Goal: Task Accomplishment & Management: Complete application form

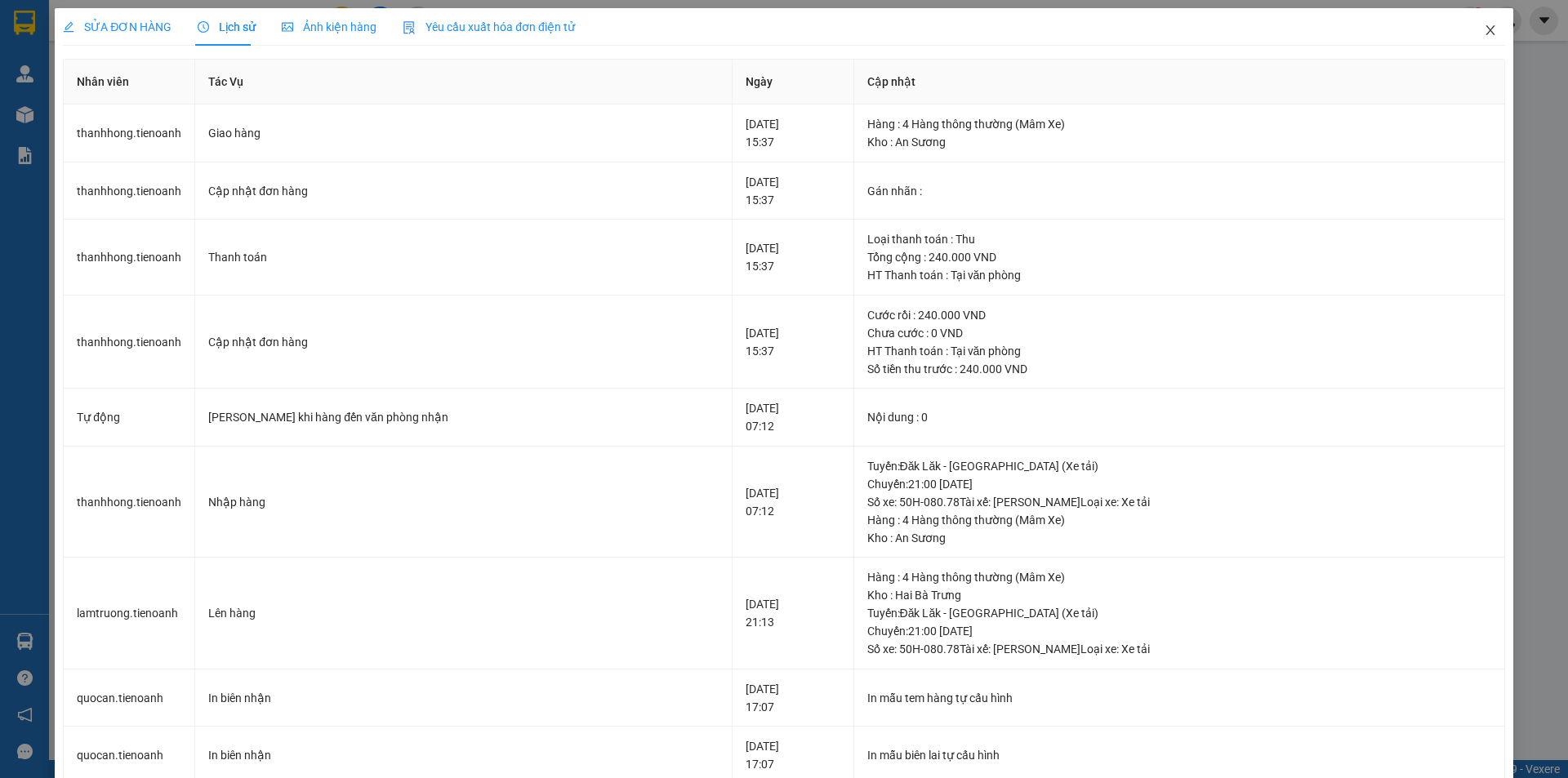
click at [1485, 27] on icon "close" at bounding box center [1490, 31] width 9 height 10
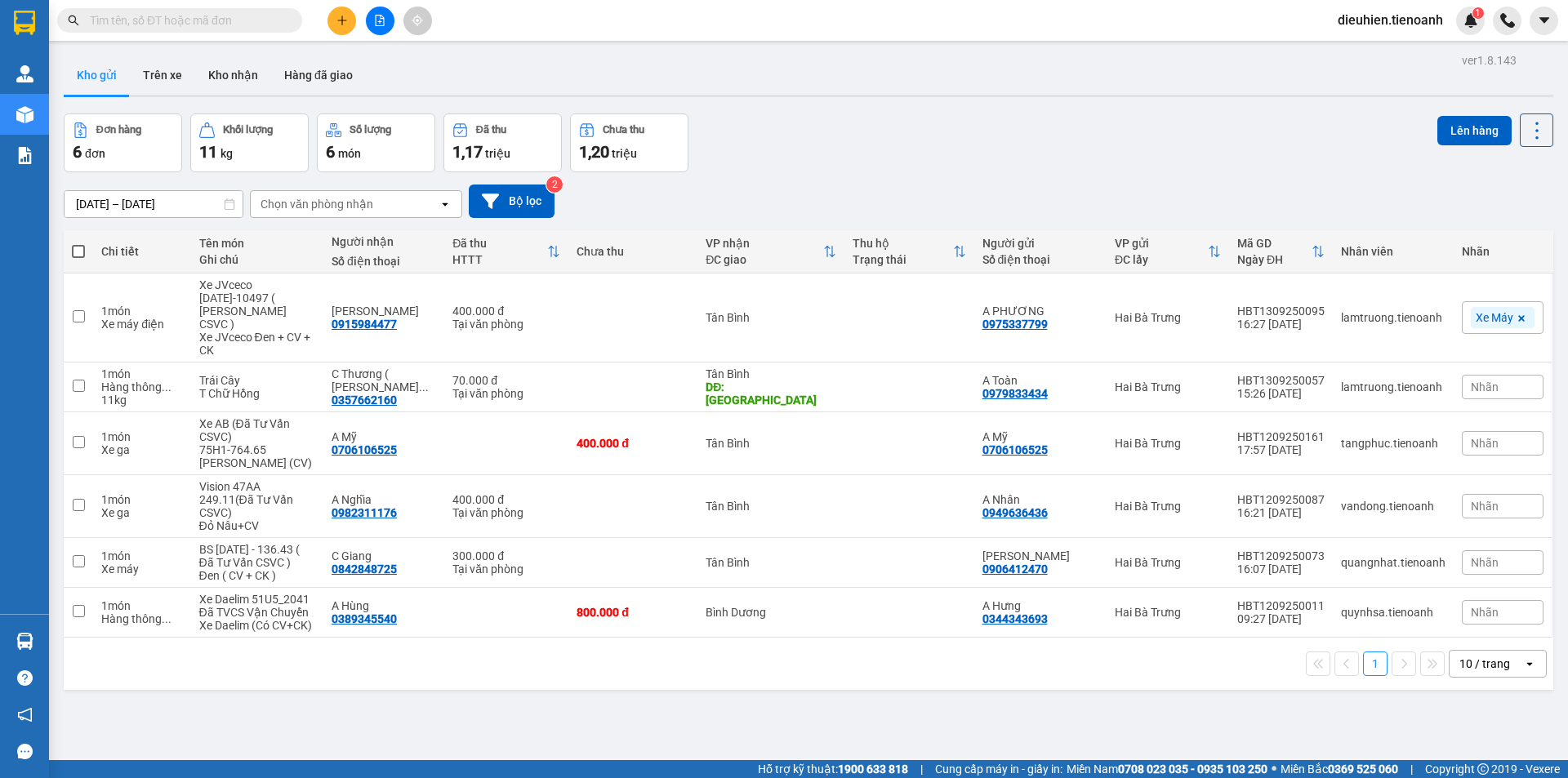
click at [238, 25] on input "text" at bounding box center [186, 20] width 192 height 18
paste input "0938588919"
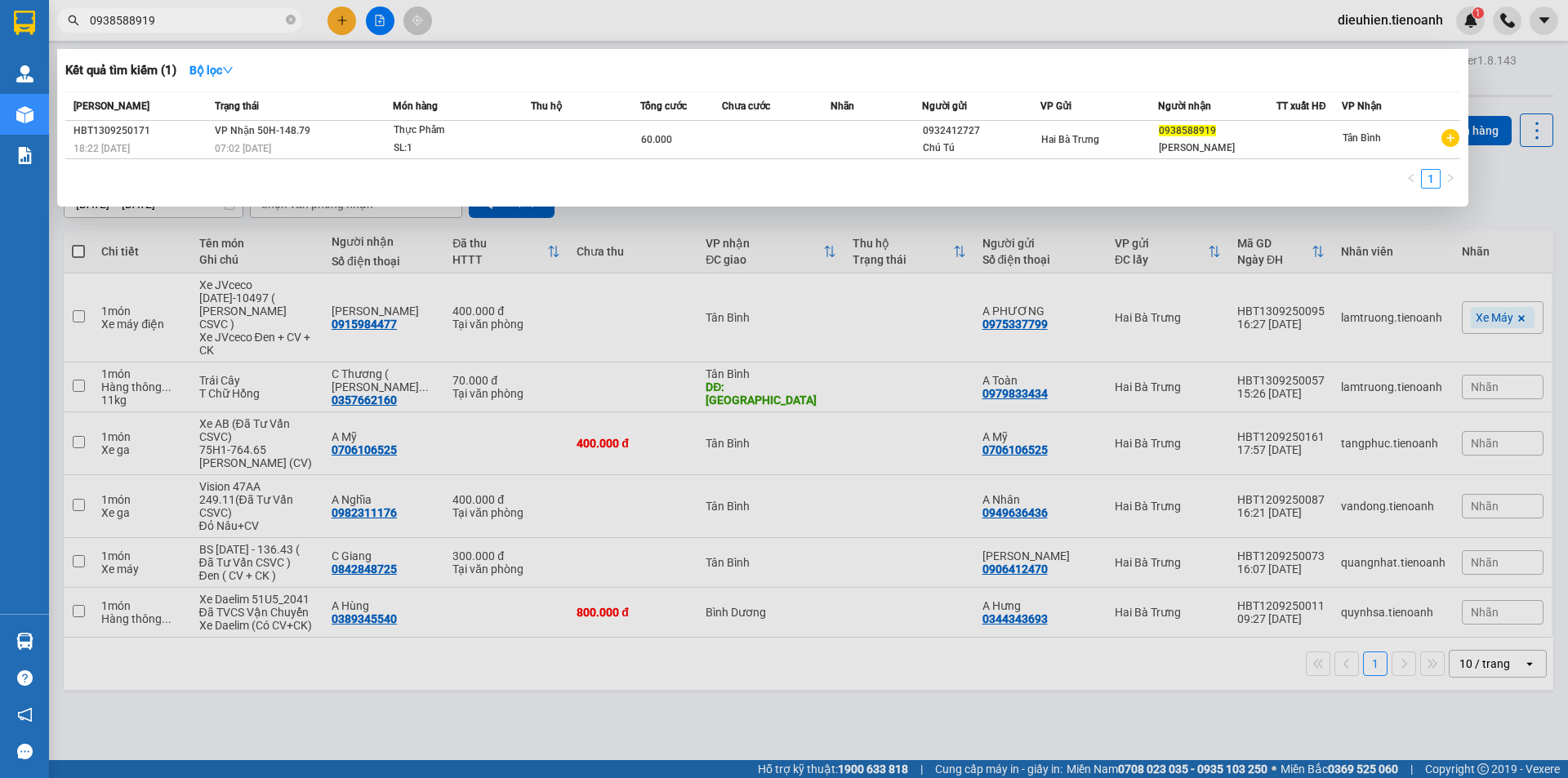
click at [206, 26] on input "0938588919" at bounding box center [186, 20] width 192 height 18
paste input "09545377"
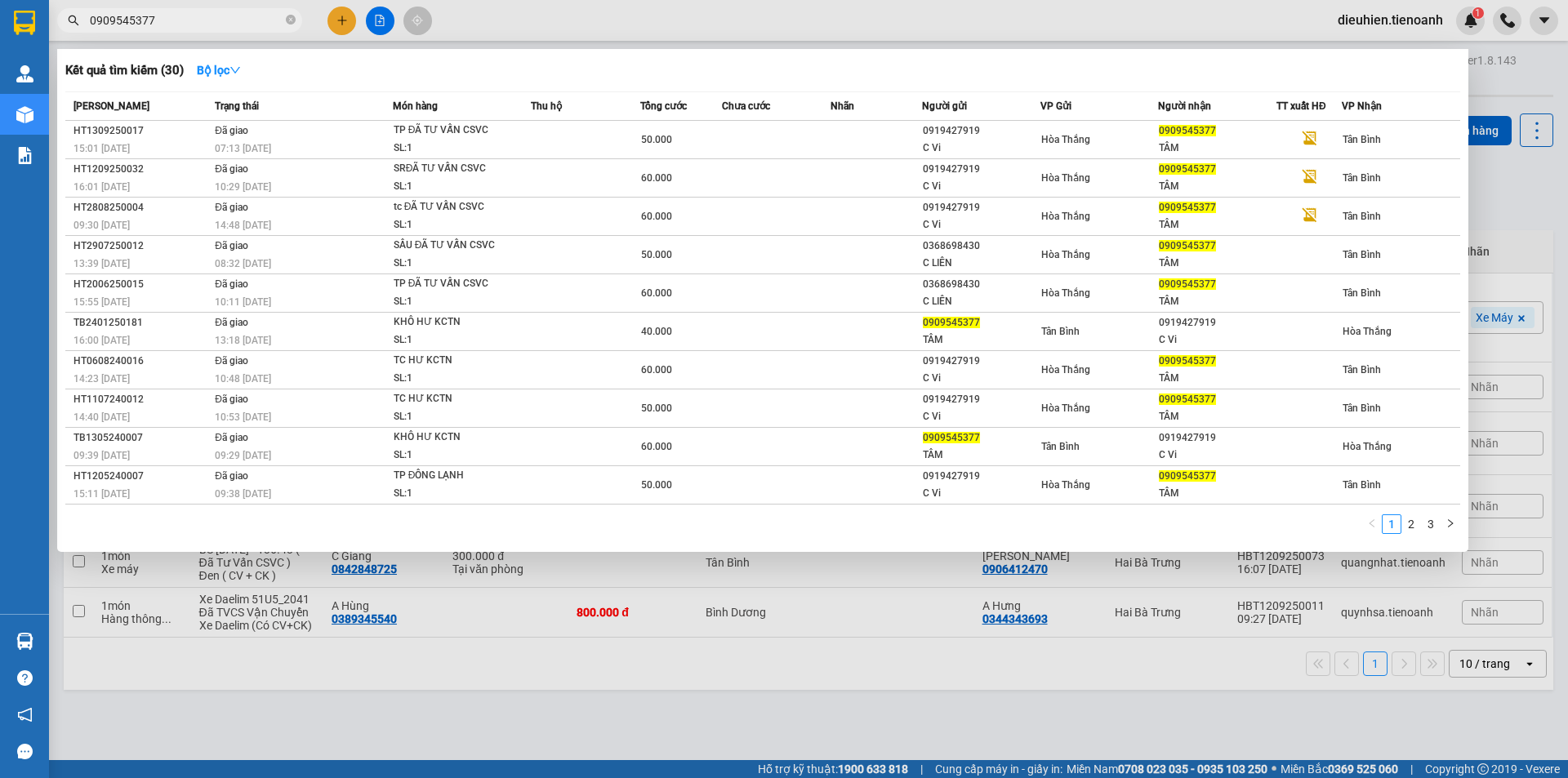
click at [254, 26] on input "0909545377" at bounding box center [186, 20] width 192 height 18
paste input "18888378"
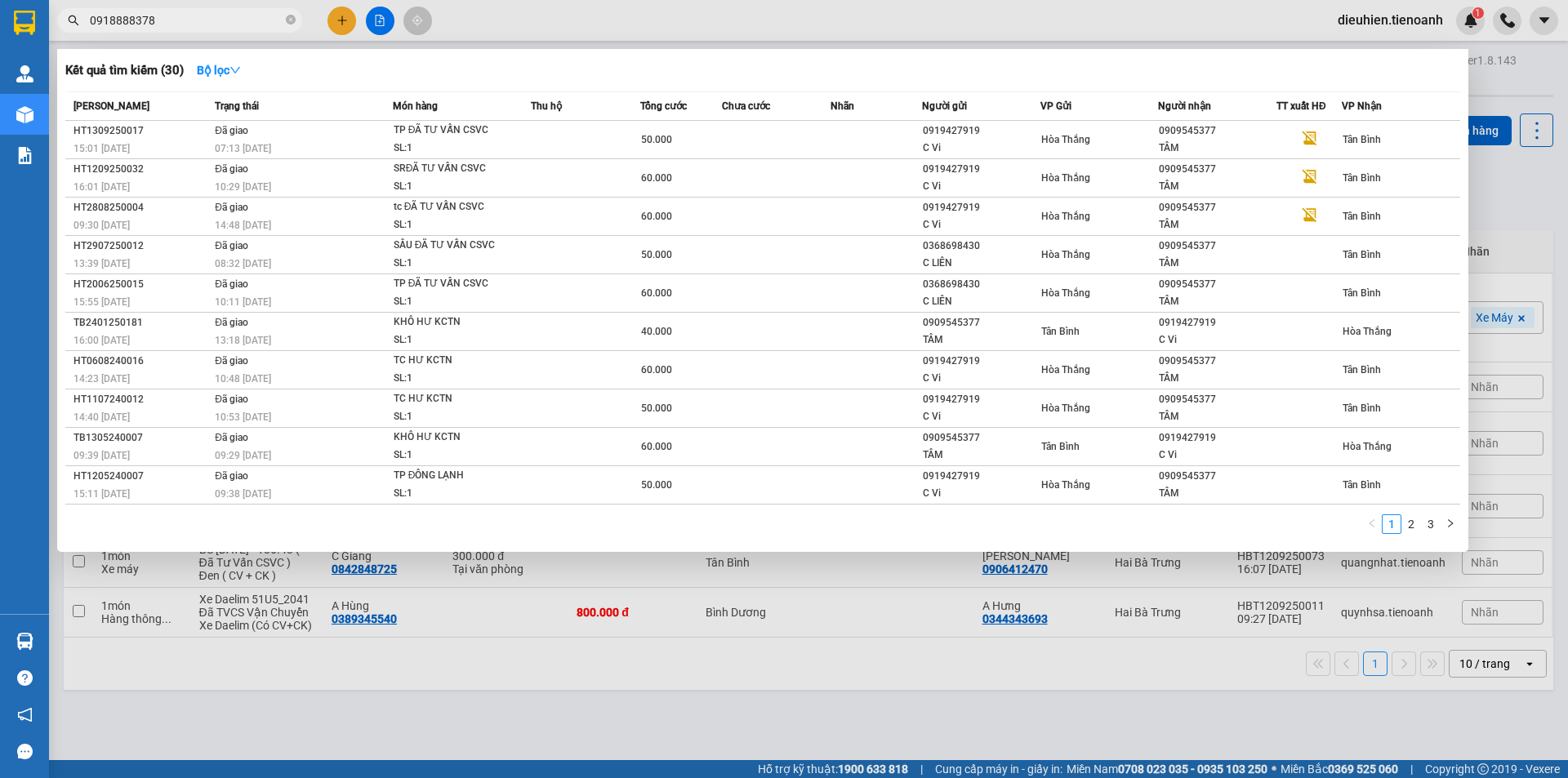
type input "0918888378"
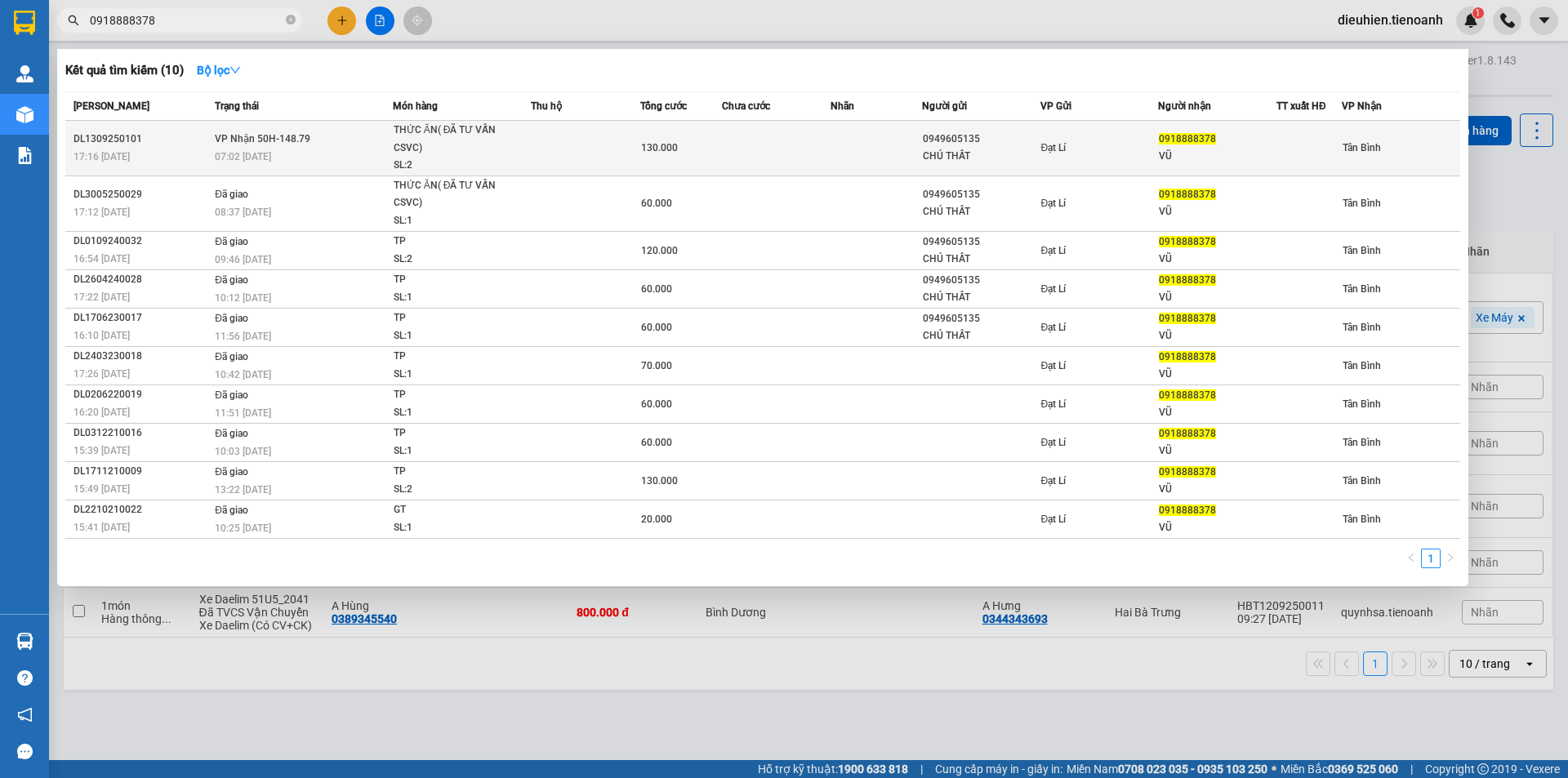
click at [751, 145] on td at bounding box center [777, 148] width 109 height 55
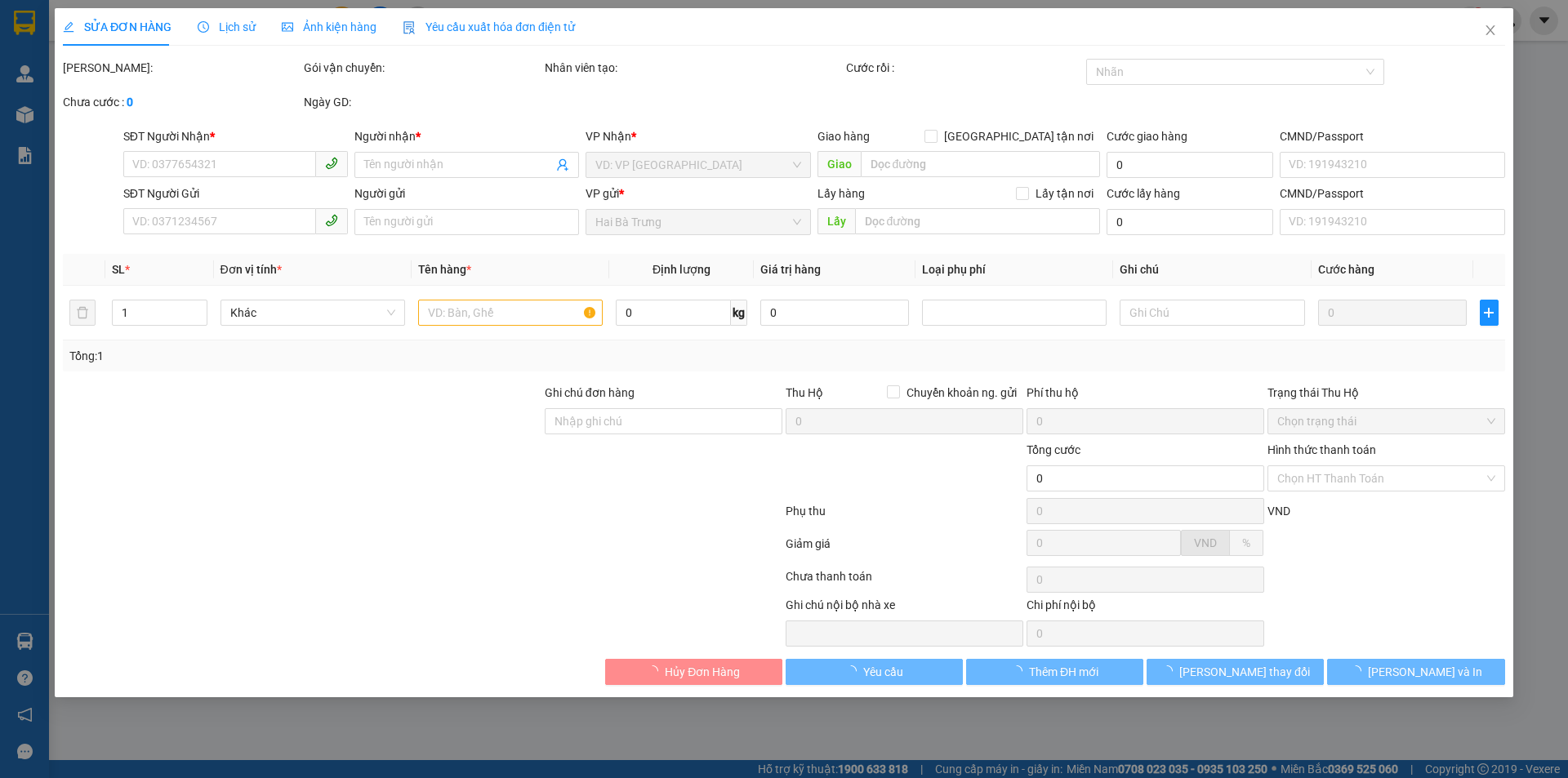
type input "0918888378"
type input "VŨ"
type input "0949605135"
type input "CHÚ THẤT"
type input "240254486"
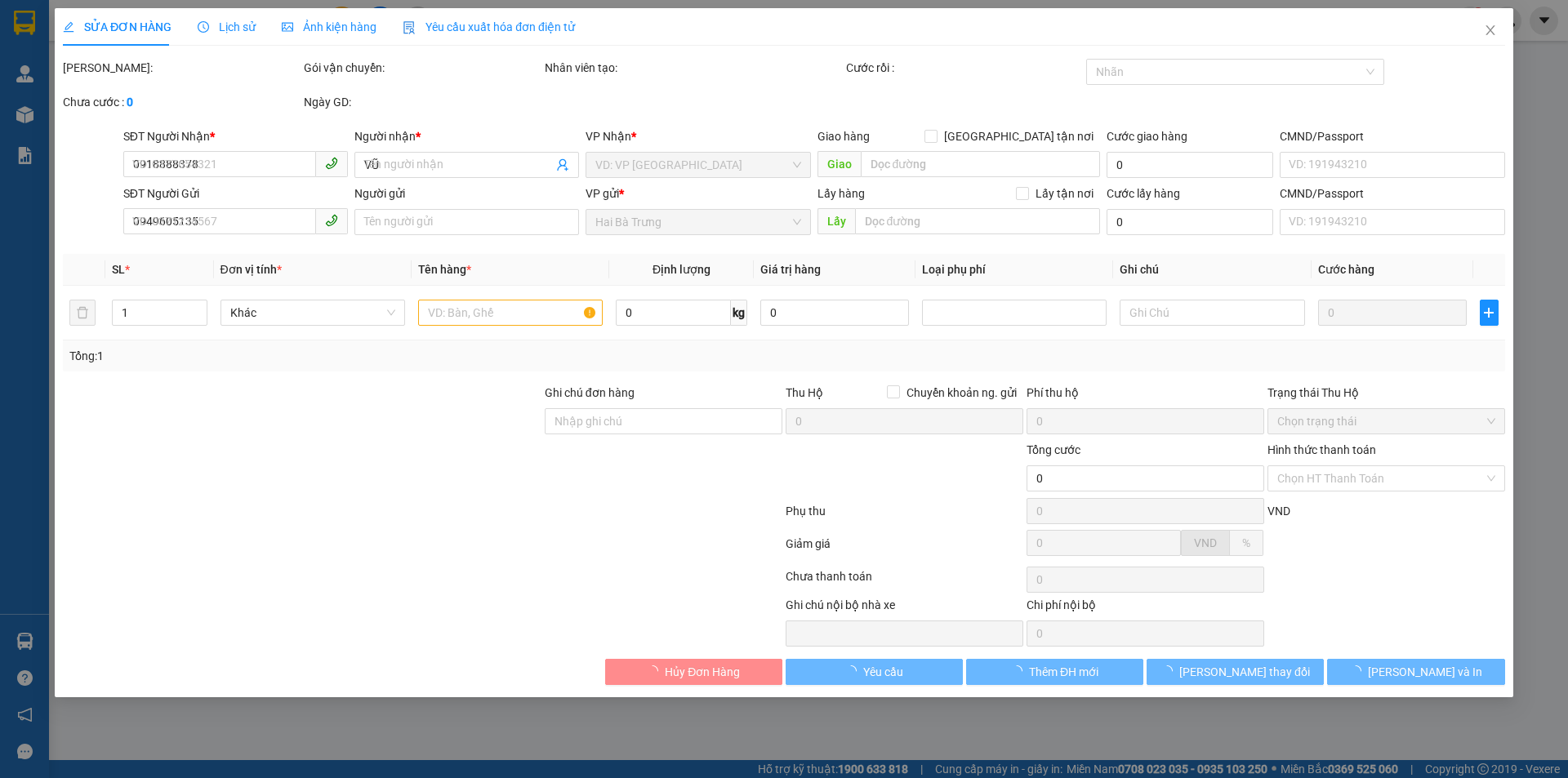
type input "130.000"
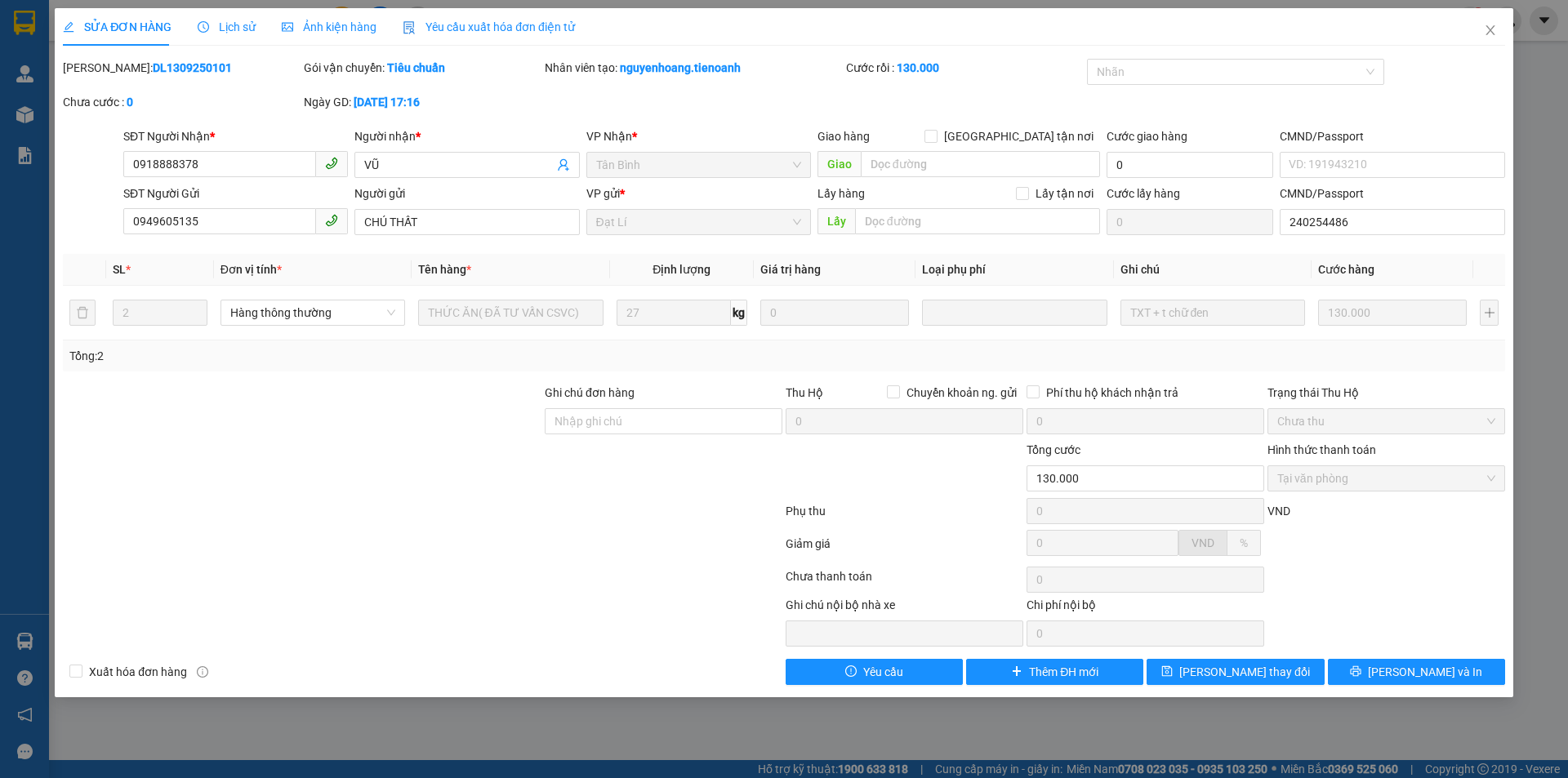
click at [340, 18] on div "Ảnh kiện hàng" at bounding box center [329, 26] width 95 height 18
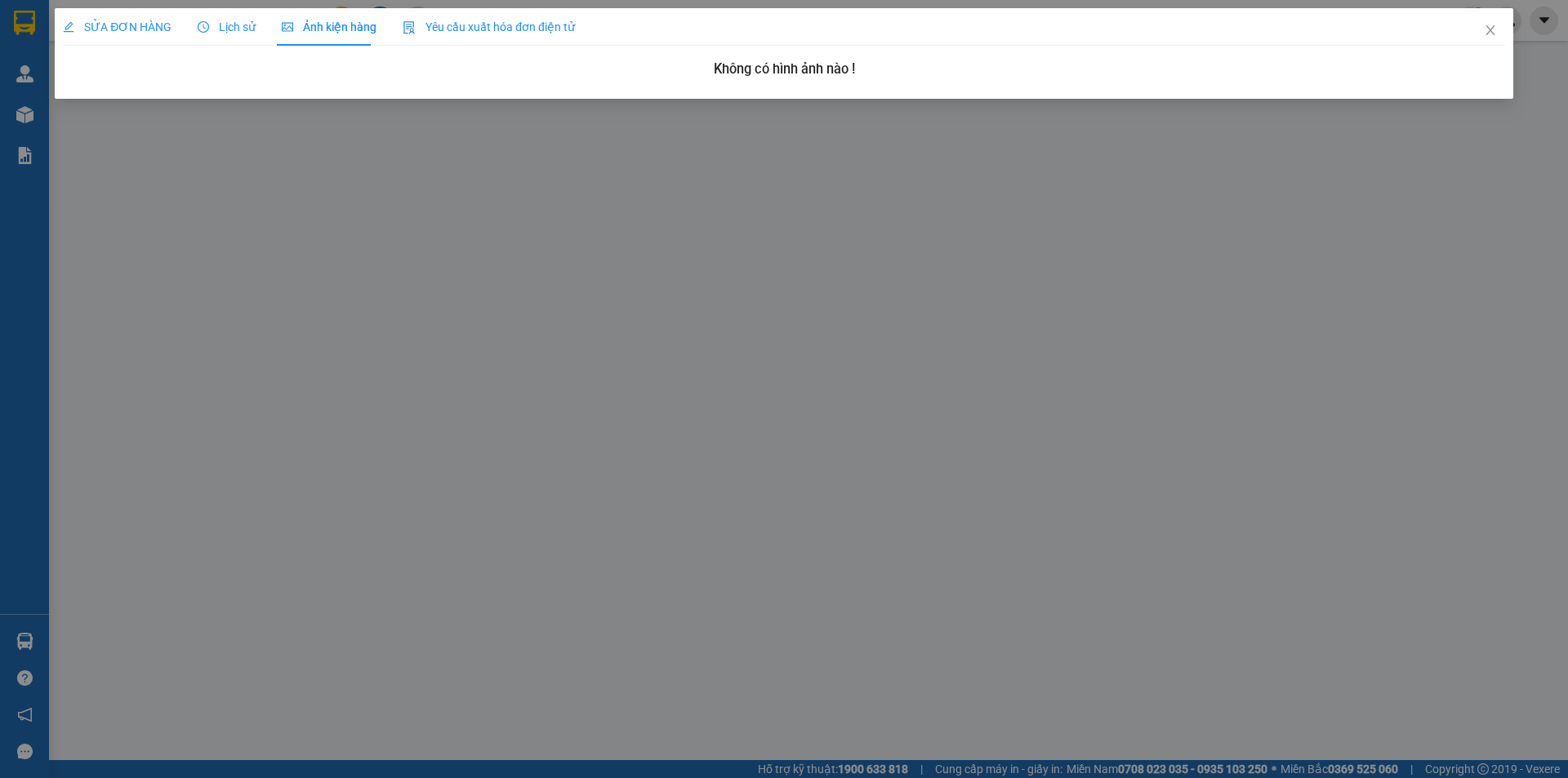
click at [228, 20] on span "Lịch sử" at bounding box center [227, 26] width 58 height 13
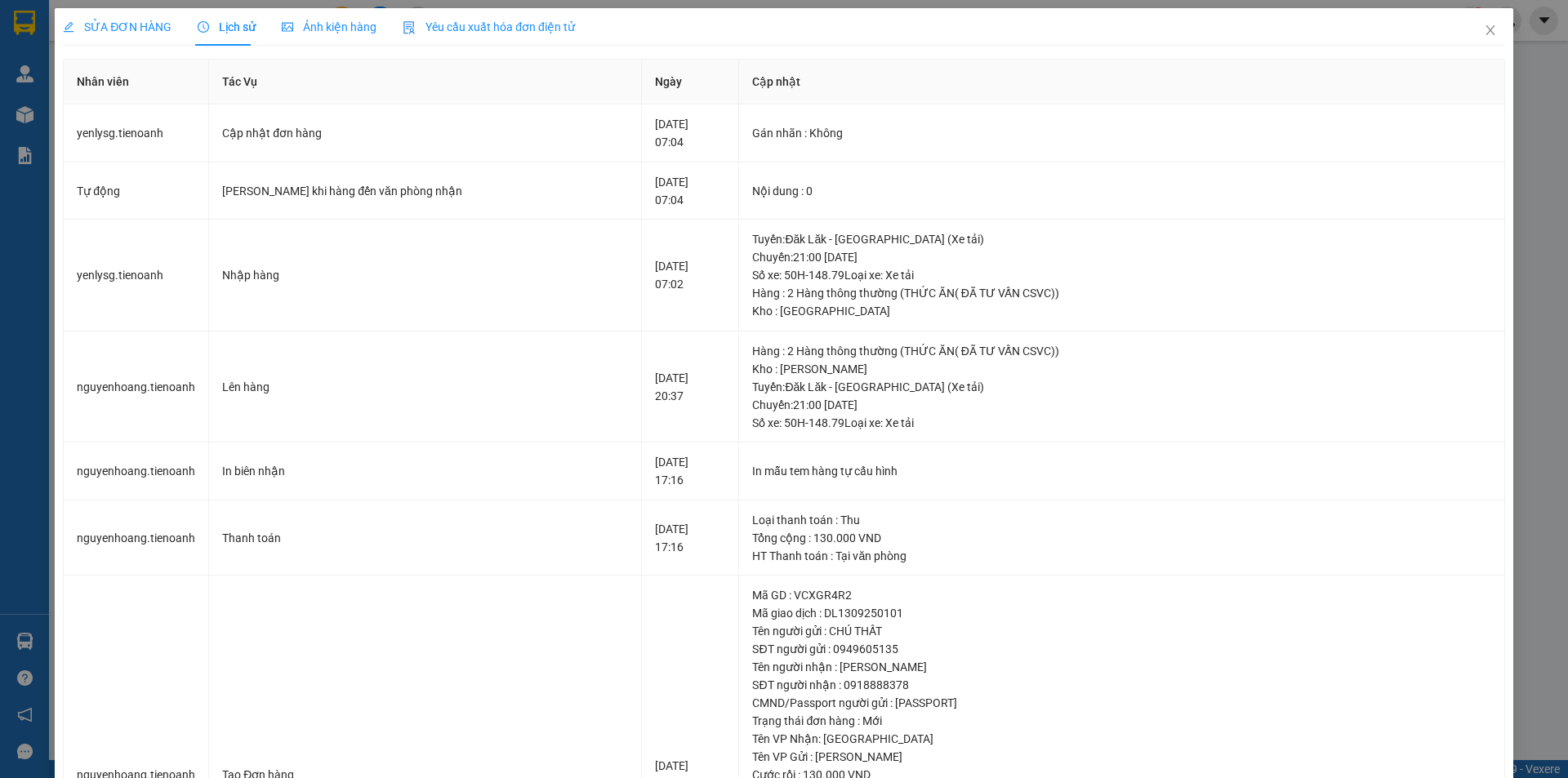
click at [118, 45] on div "SỬA ĐƠN HÀNG" at bounding box center [118, 27] width 109 height 37
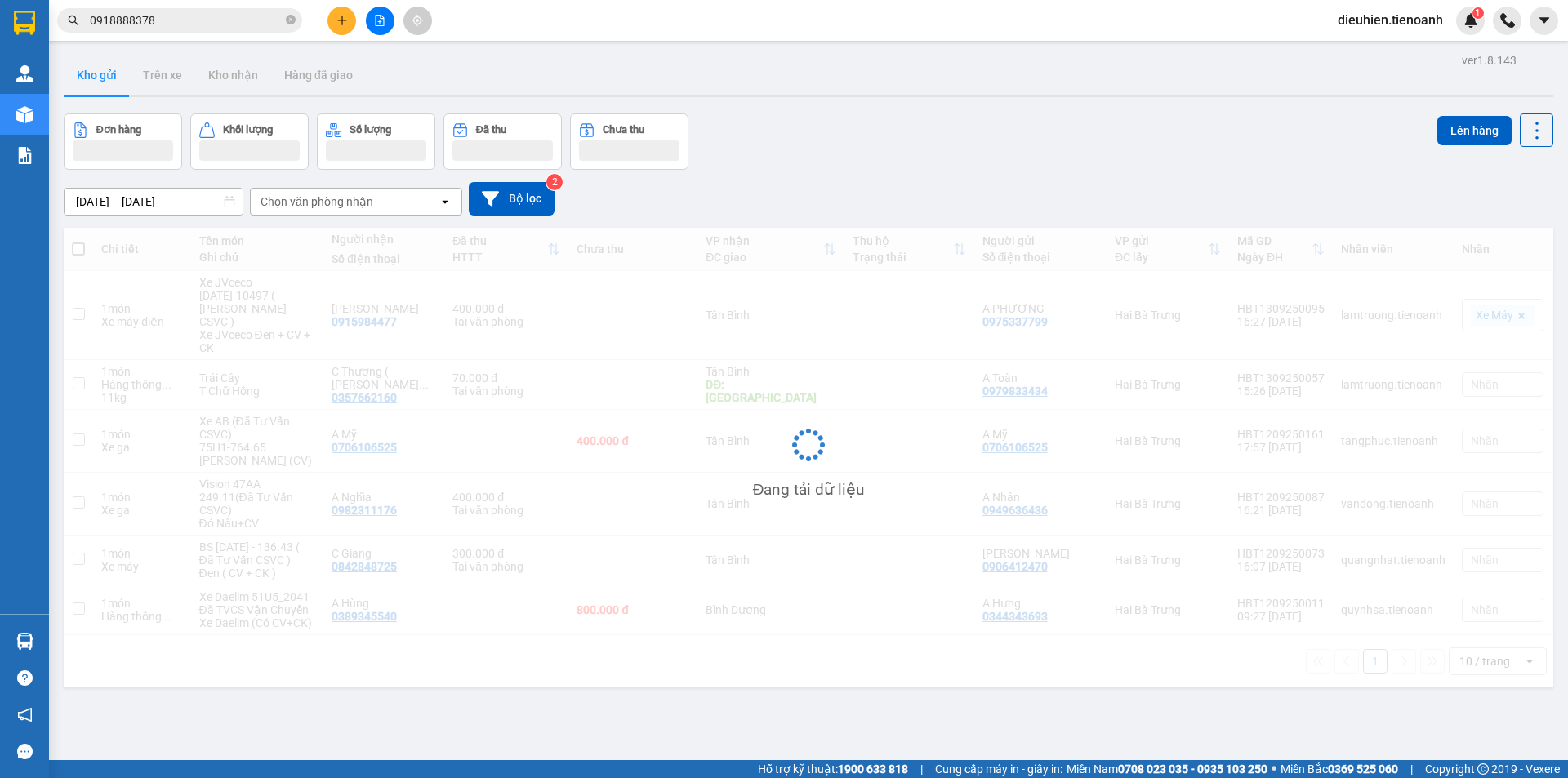
click at [192, 22] on input "0918888378" at bounding box center [186, 20] width 192 height 18
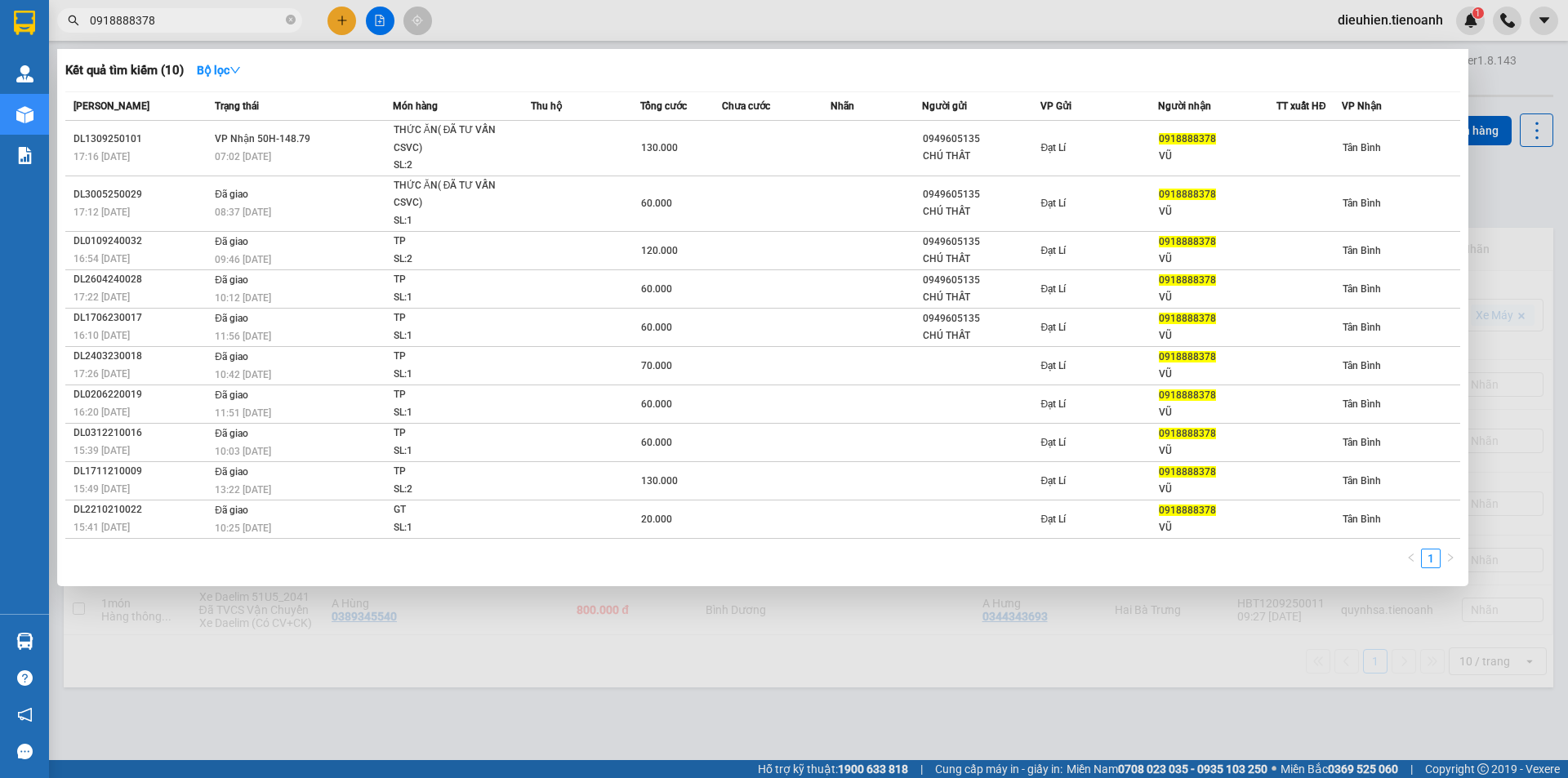
click at [192, 22] on input "0918888378" at bounding box center [186, 20] width 192 height 18
paste input "35502624"
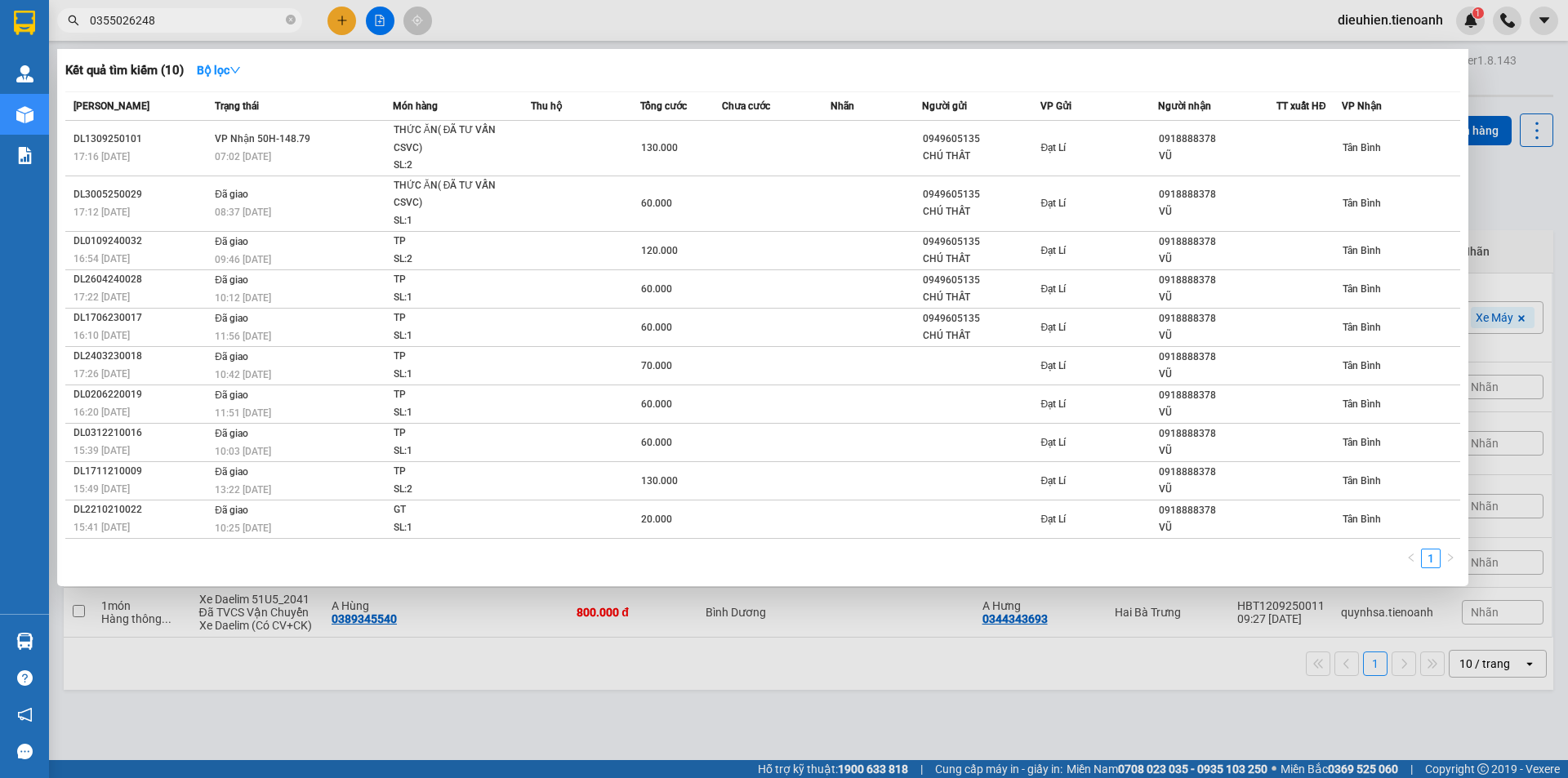
type input "0355026248"
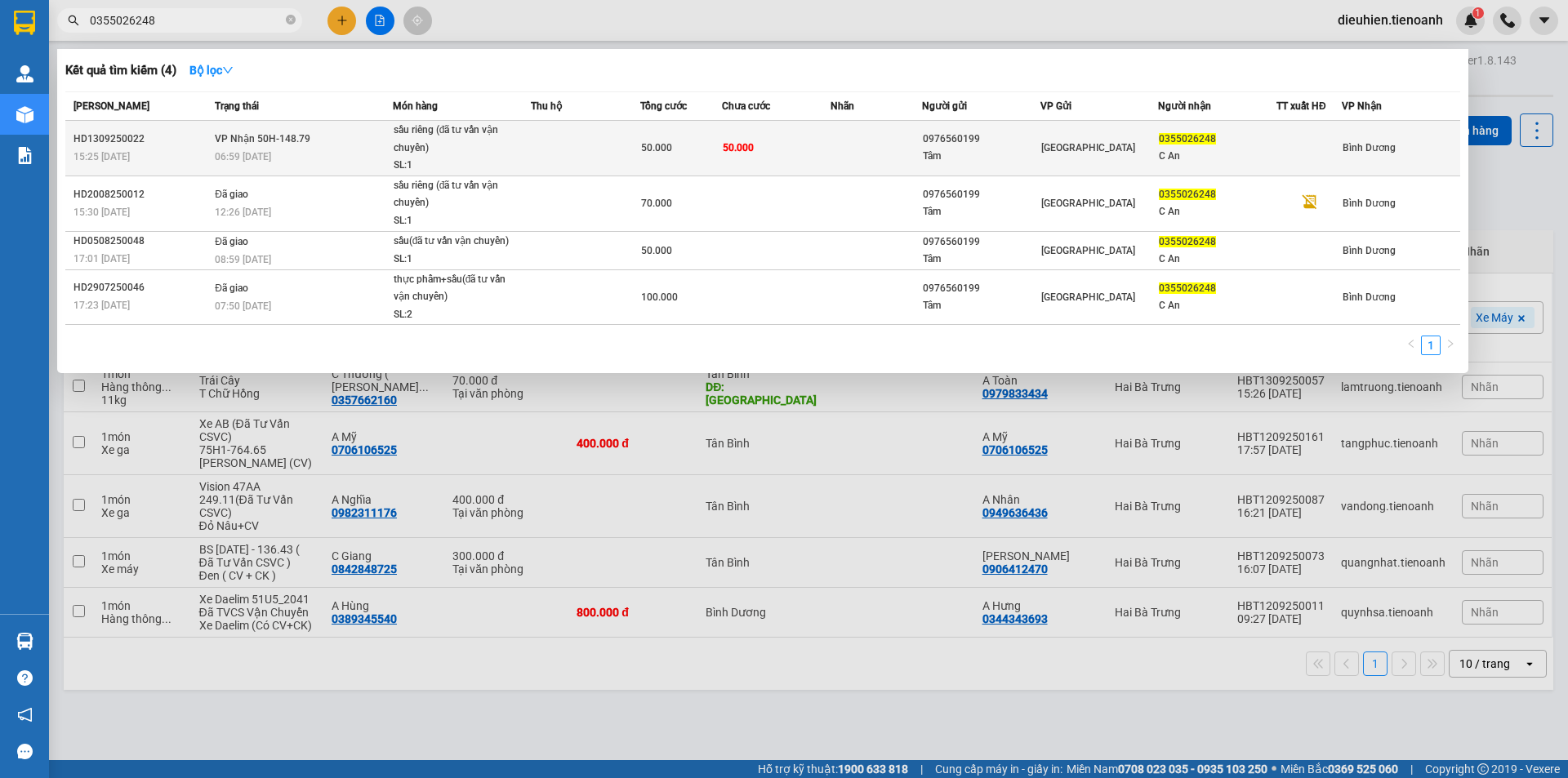
click at [198, 128] on td "HD1309250022 15:25 [DATE]" at bounding box center [138, 148] width 146 height 55
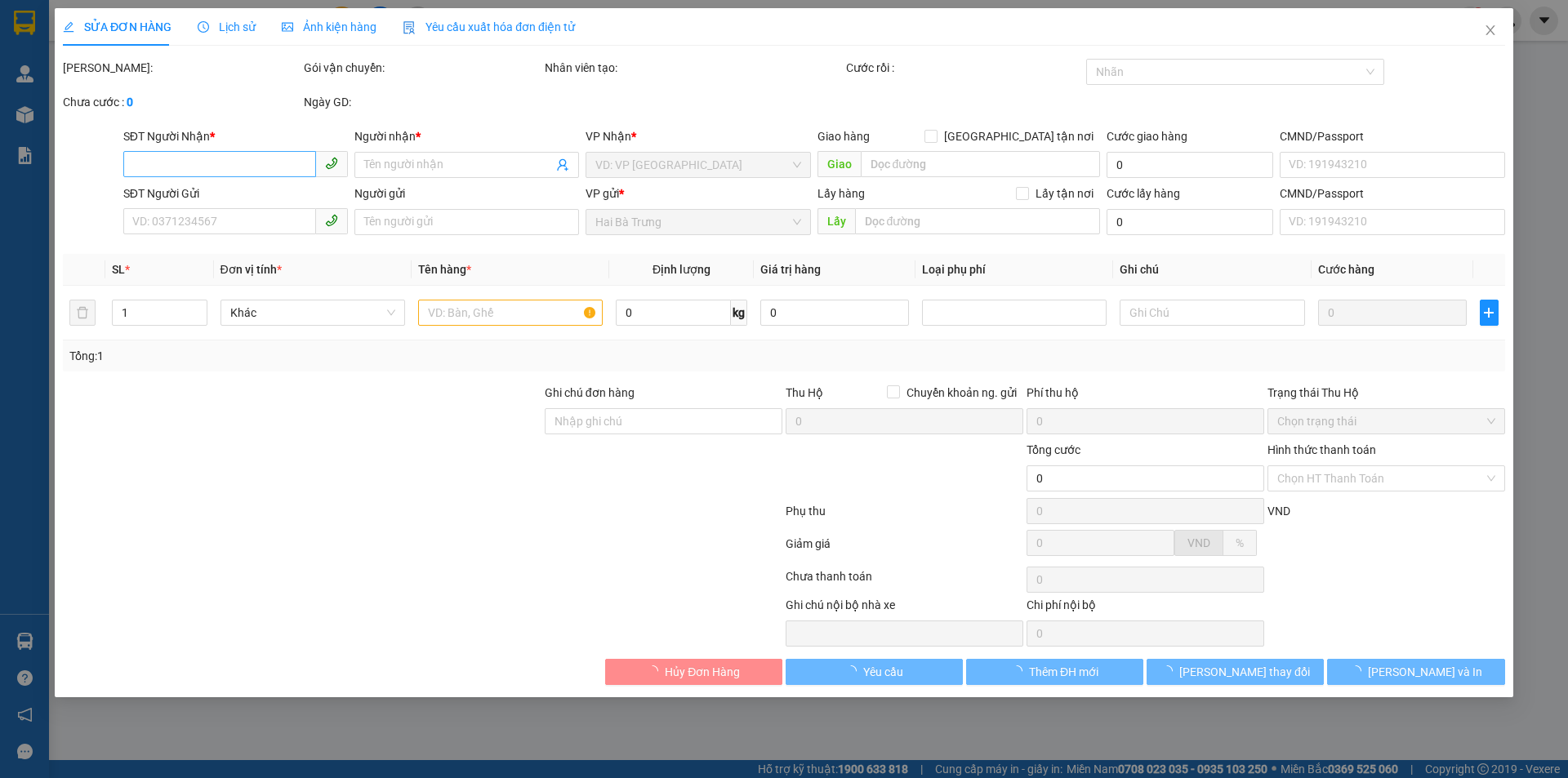
type input "0355026248"
type input "C An"
type input "0976560199"
type input "Tâm"
type input "50.000"
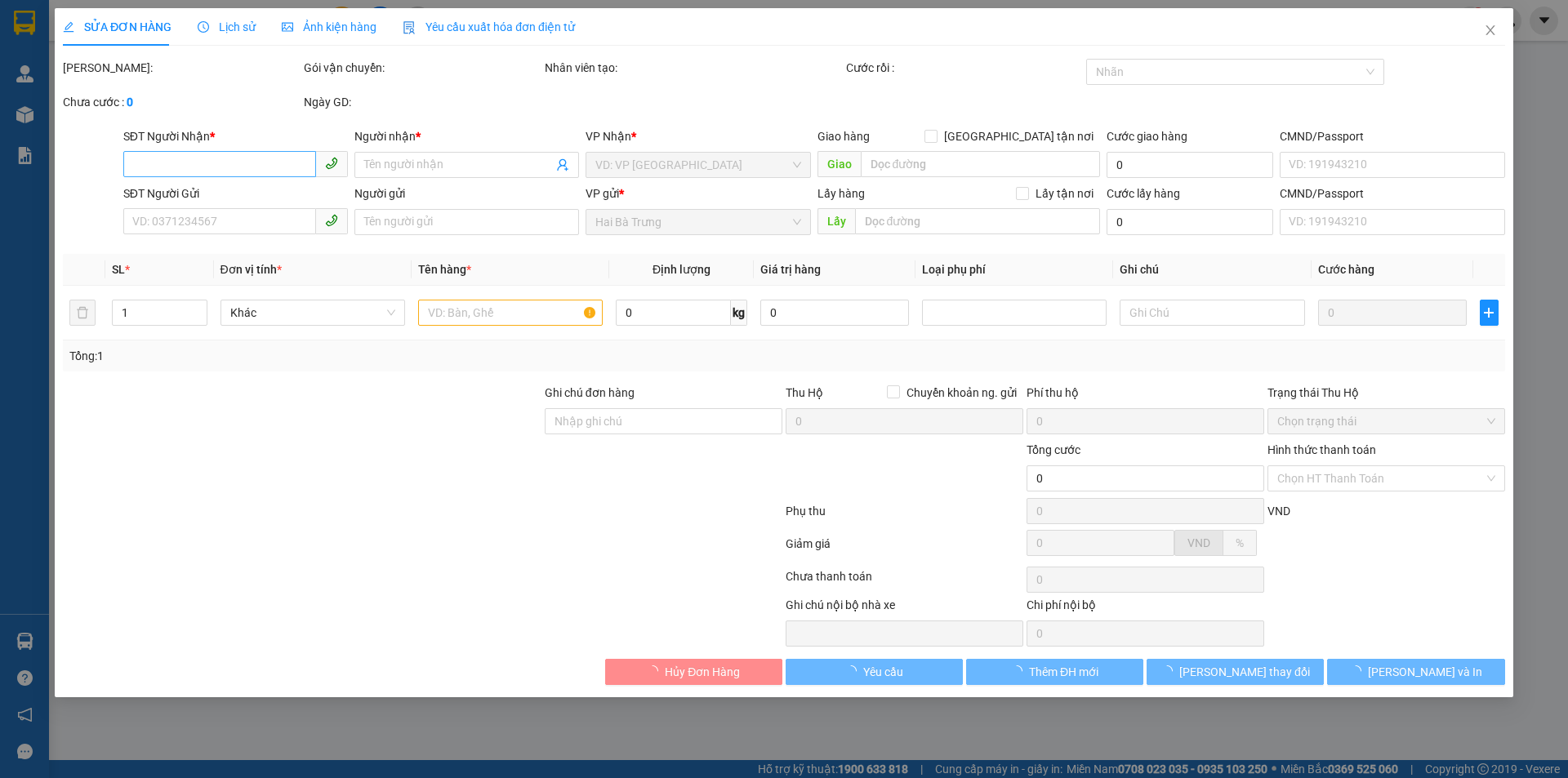
type input "50.000"
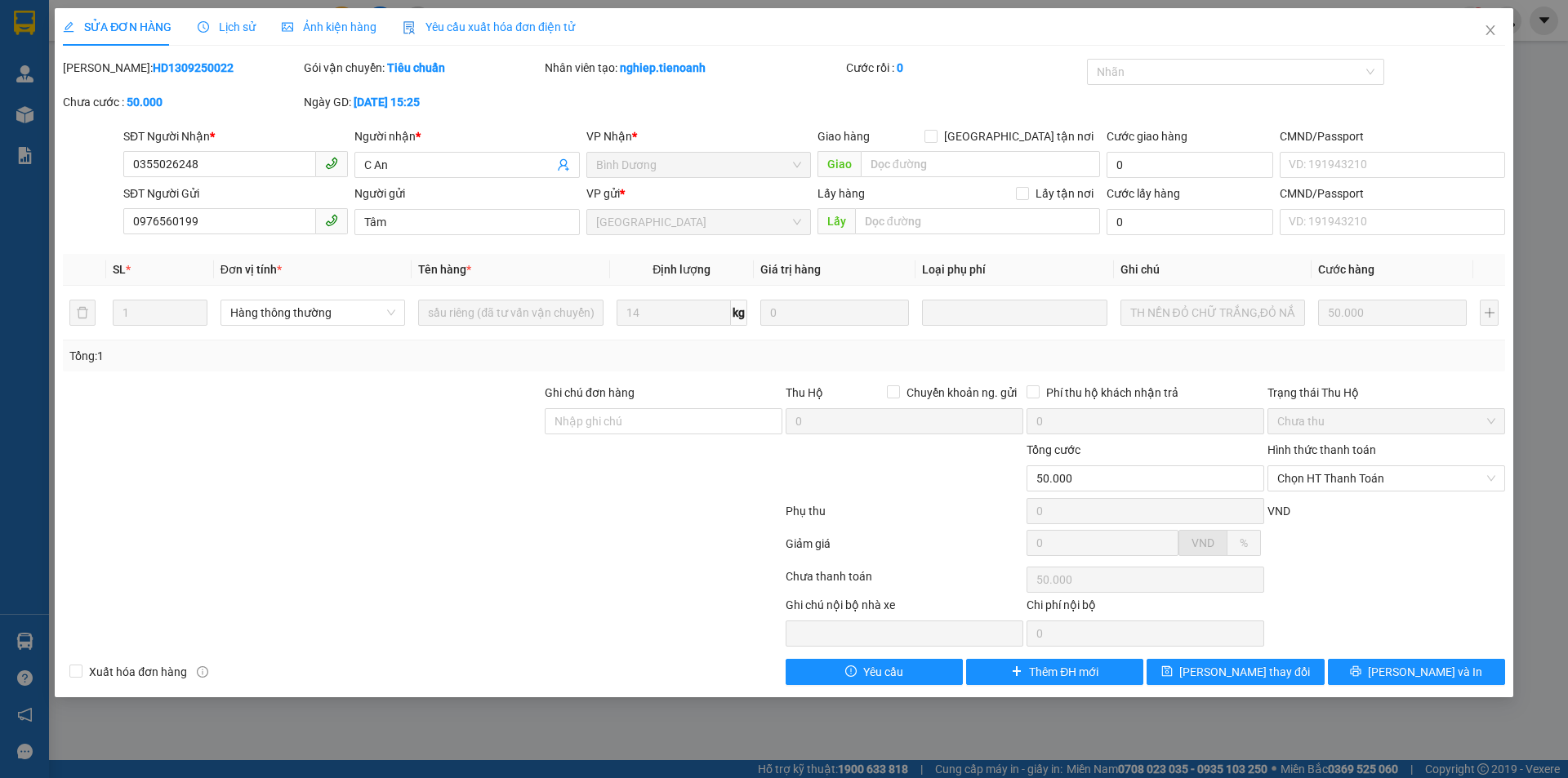
click at [219, 31] on span "Lịch sử" at bounding box center [227, 26] width 58 height 13
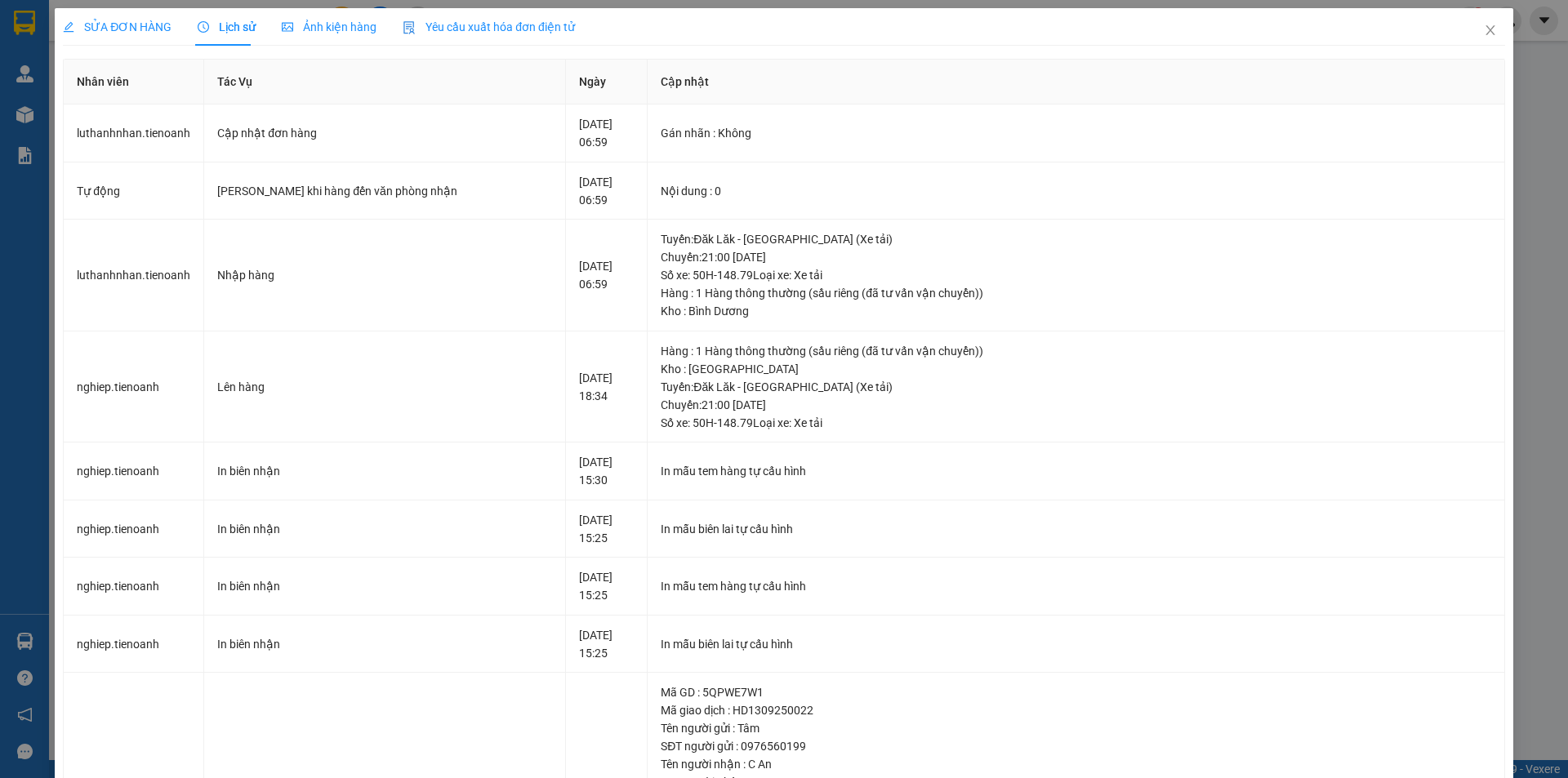
click at [171, 24] on div "SỬA ĐƠN HÀNG Lịch sử Ảnh kiện hàng Yêu cầu xuất hóa đơn điện tử" at bounding box center [319, 27] width 512 height 37
click at [185, 35] on div "SỬA ĐƠN HÀNG Lịch sử Ảnh kiện hàng Yêu cầu xuất hóa đơn điện tử" at bounding box center [319, 27] width 512 height 37
click at [164, 35] on div "SỬA ĐƠN HÀNG" at bounding box center [118, 26] width 109 height 18
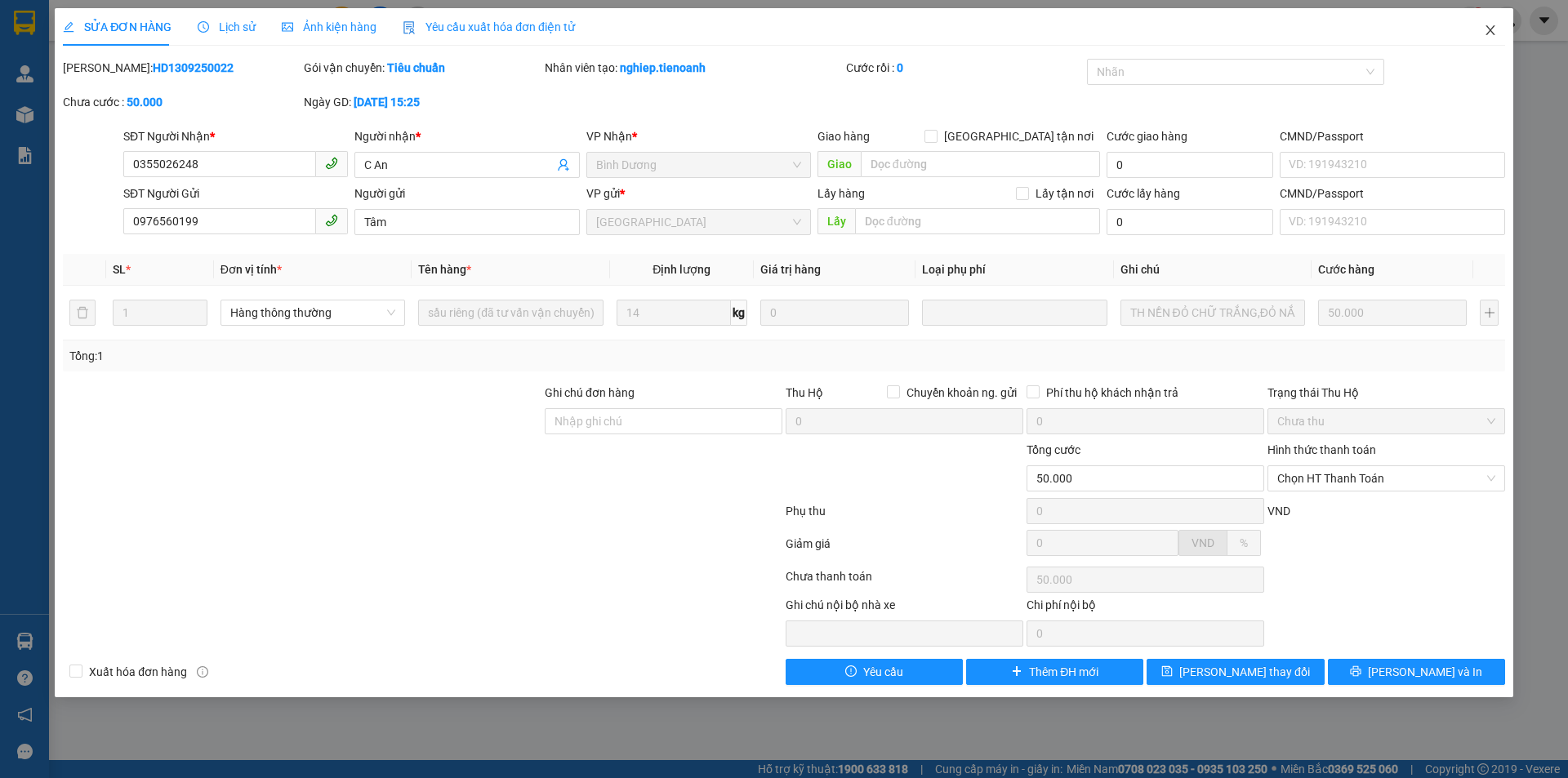
click at [1495, 30] on icon "close" at bounding box center [1490, 30] width 13 height 13
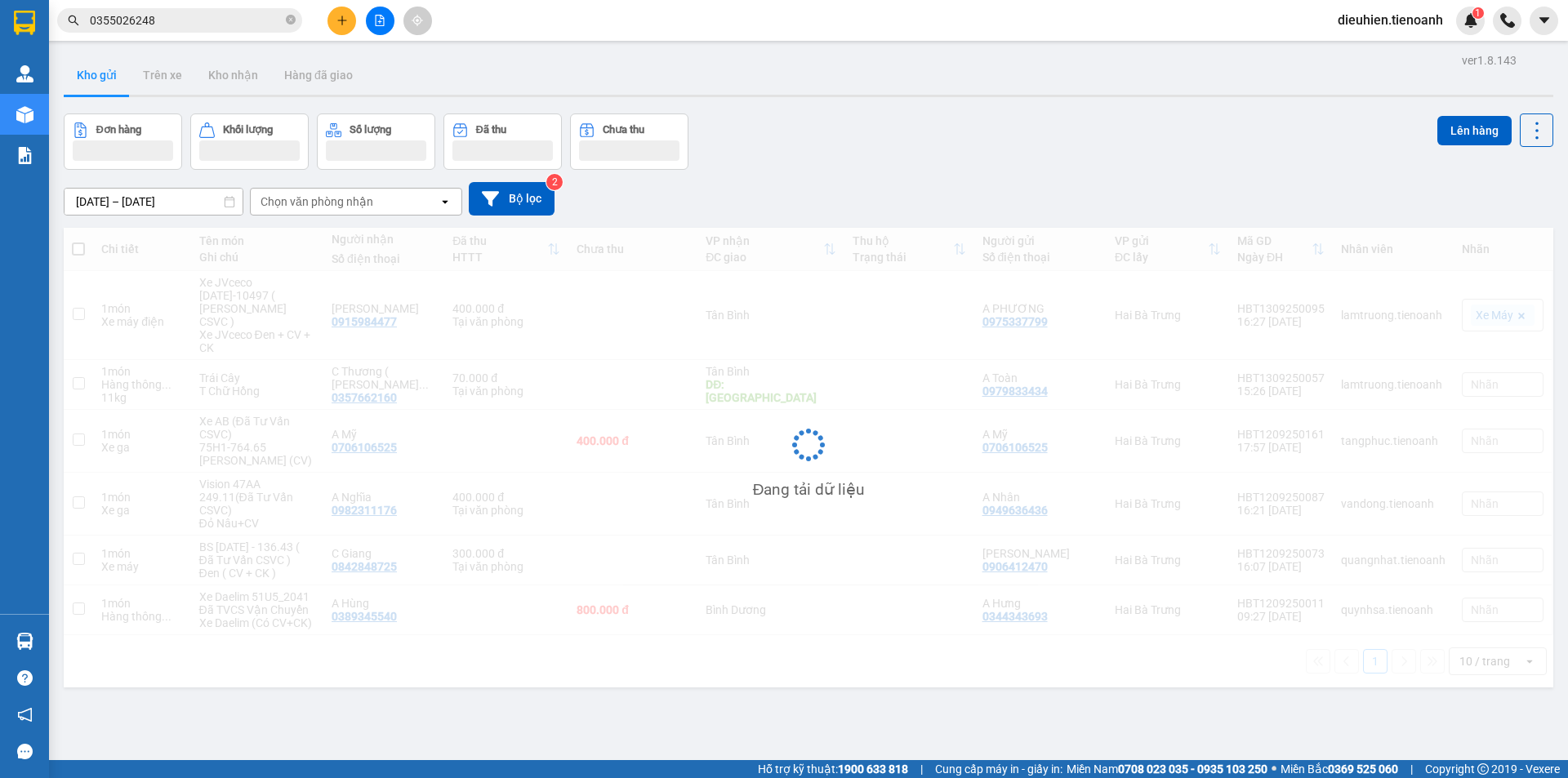
click at [204, 28] on input "0355026248" at bounding box center [186, 20] width 192 height 18
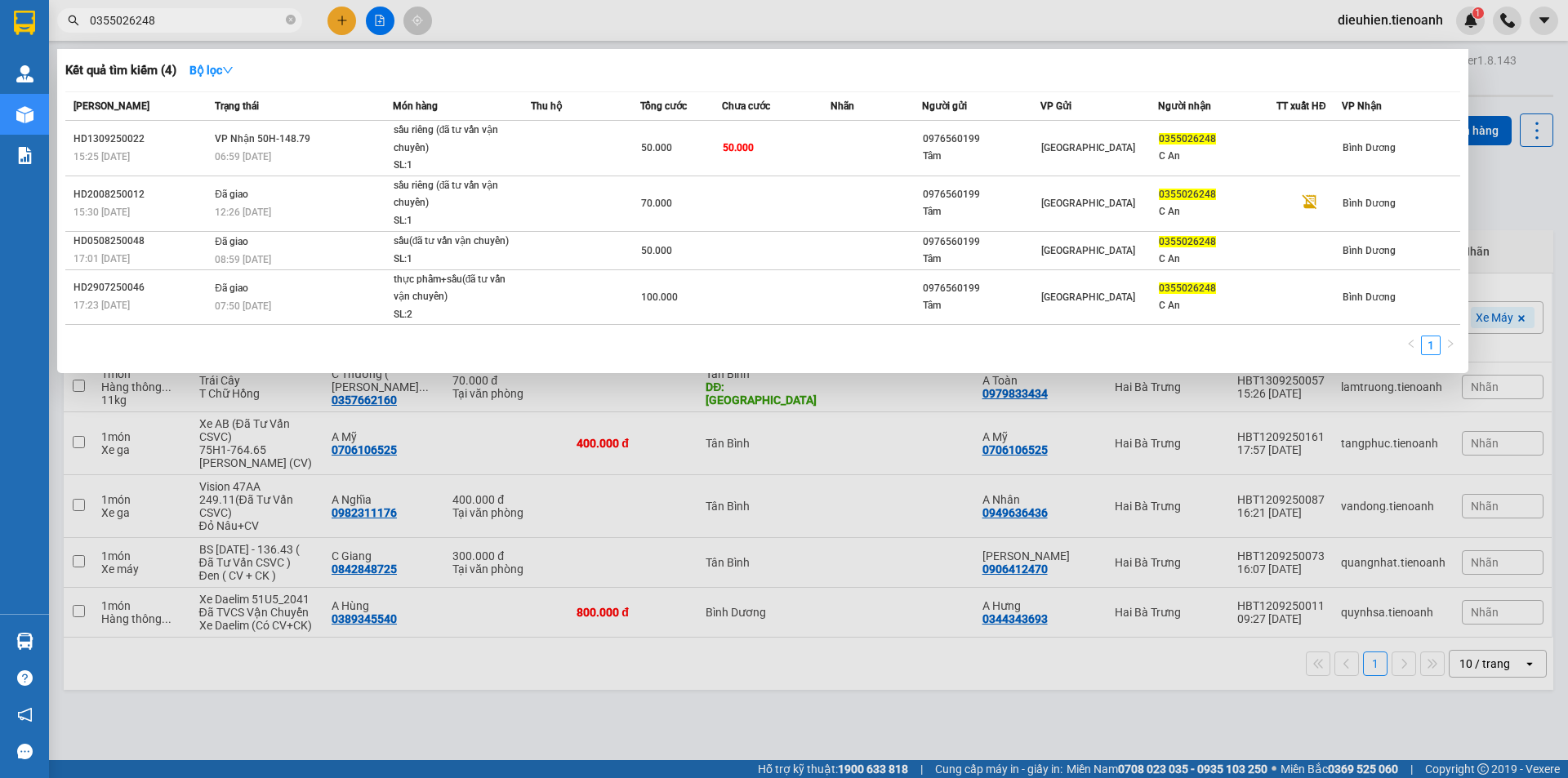
click at [204, 28] on input "0355026248" at bounding box center [186, 20] width 192 height 18
paste input "909577350"
type input "0909577350"
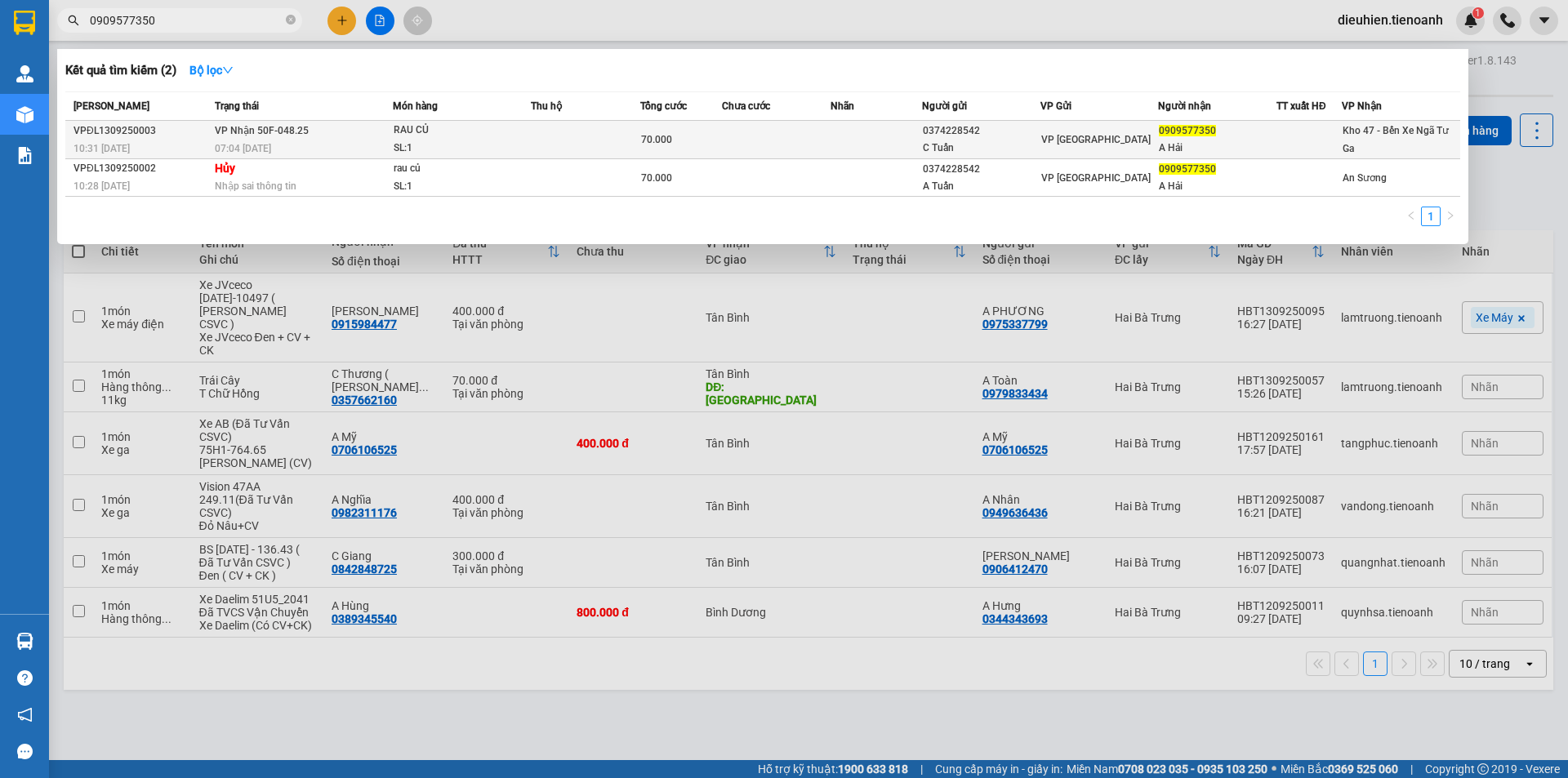
click at [228, 130] on span "VP Nhận 50F-048.25" at bounding box center [261, 130] width 94 height 11
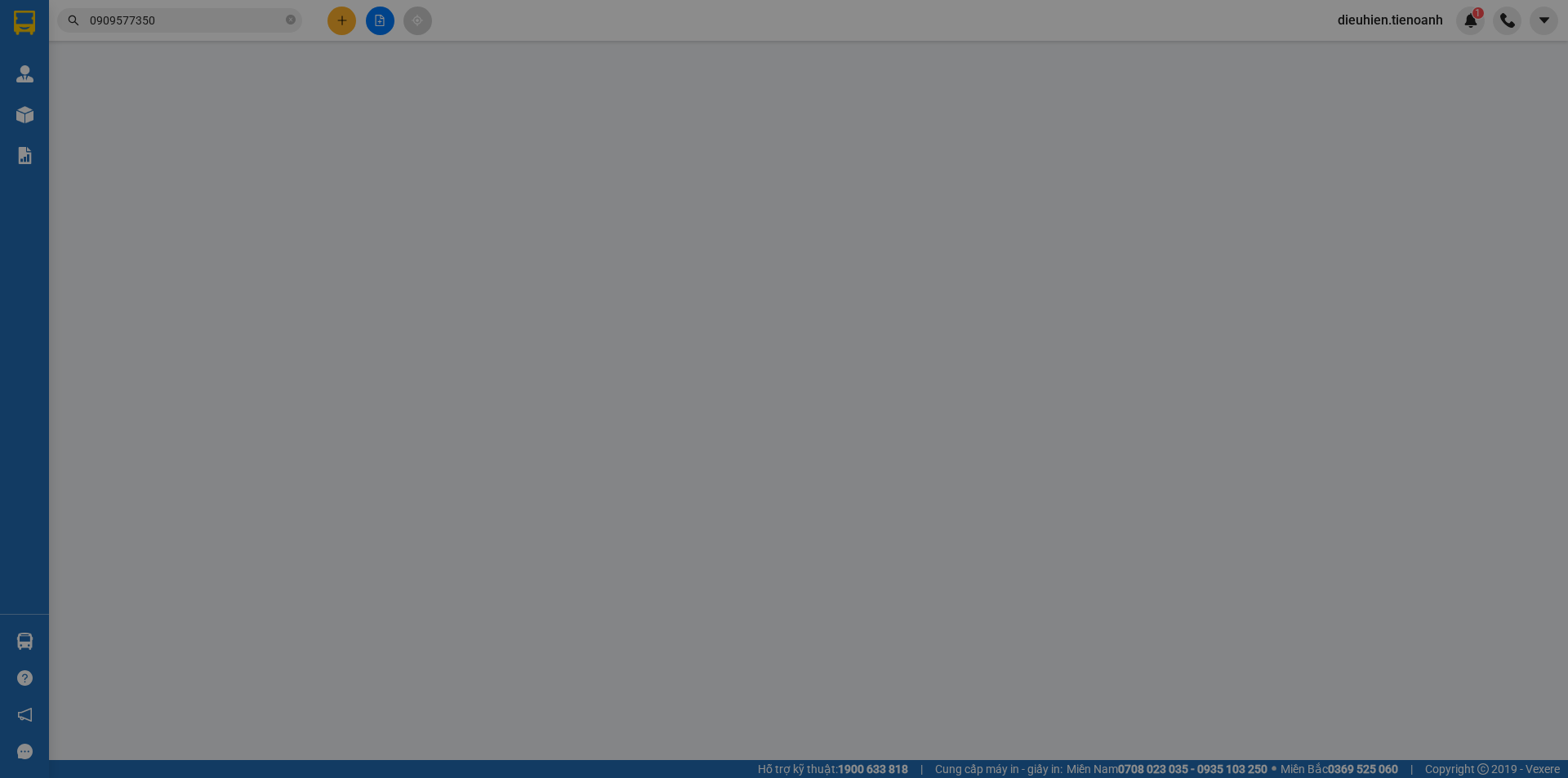
type input "0909577350"
type input "A Hải"
type input "0374228542"
type input "C Tuấn"
type input "70.000"
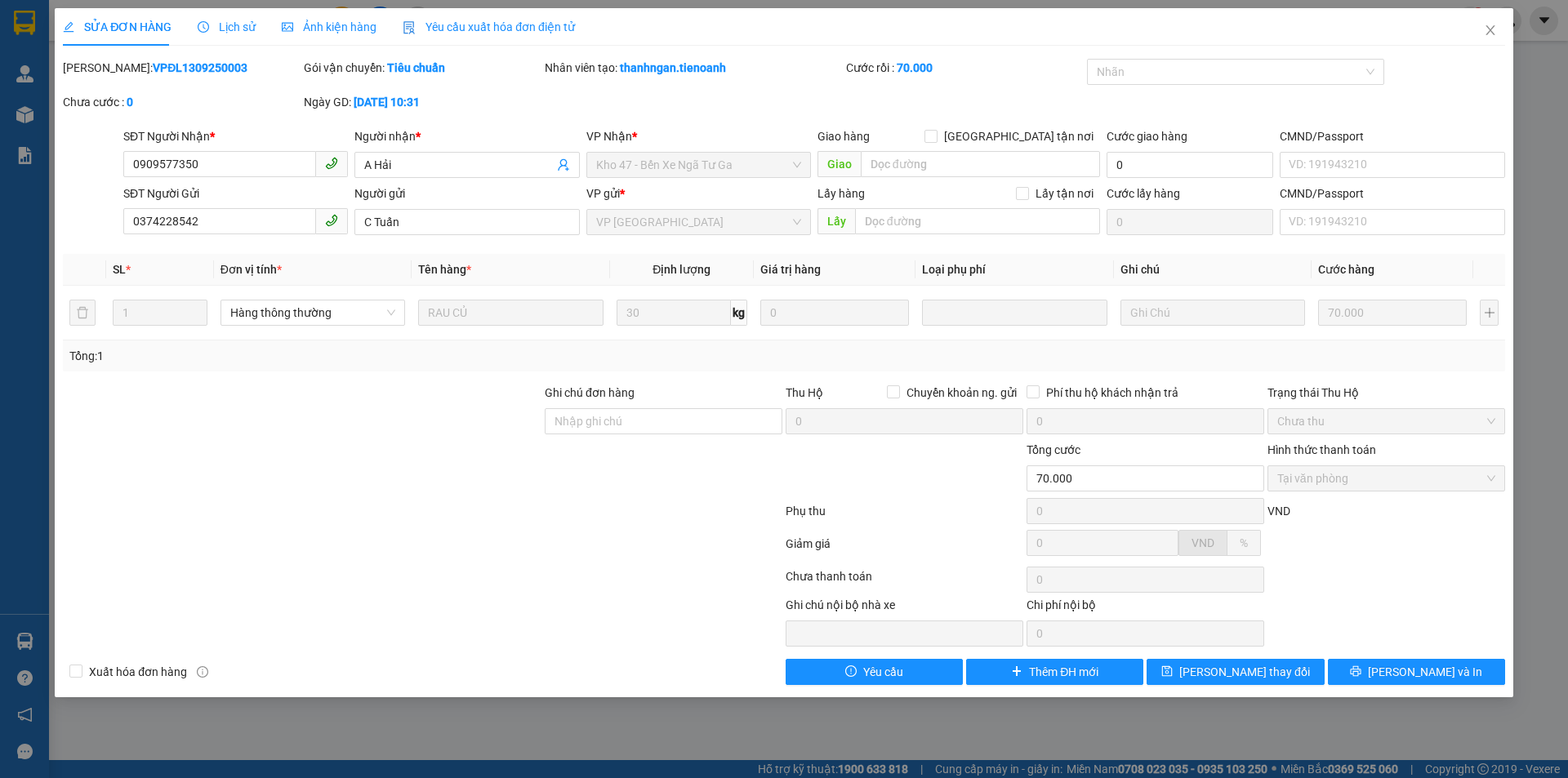
click at [231, 25] on span "Lịch sử" at bounding box center [227, 26] width 58 height 13
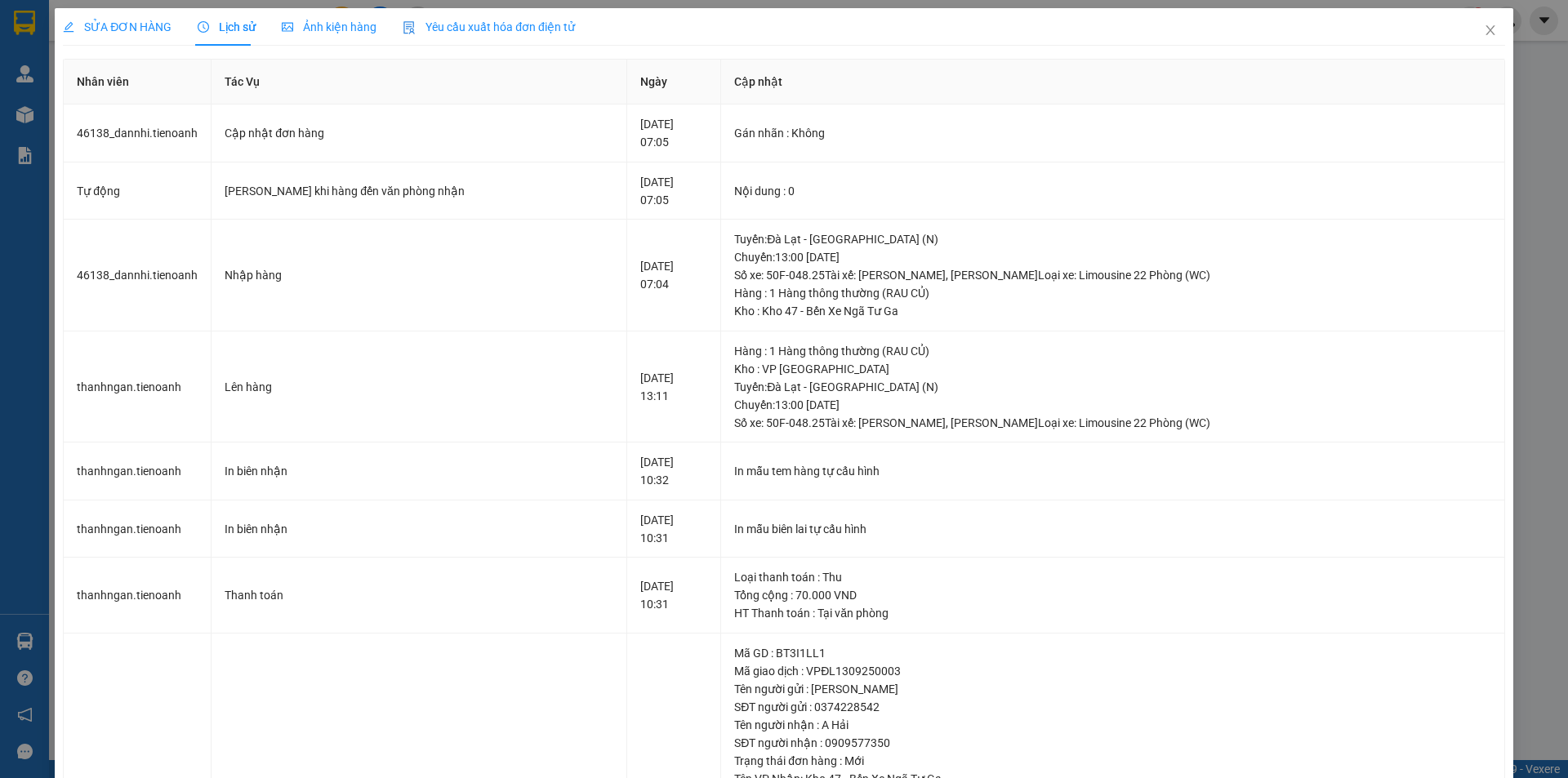
click at [139, 32] on span "SỬA ĐƠN HÀNG" at bounding box center [118, 26] width 109 height 13
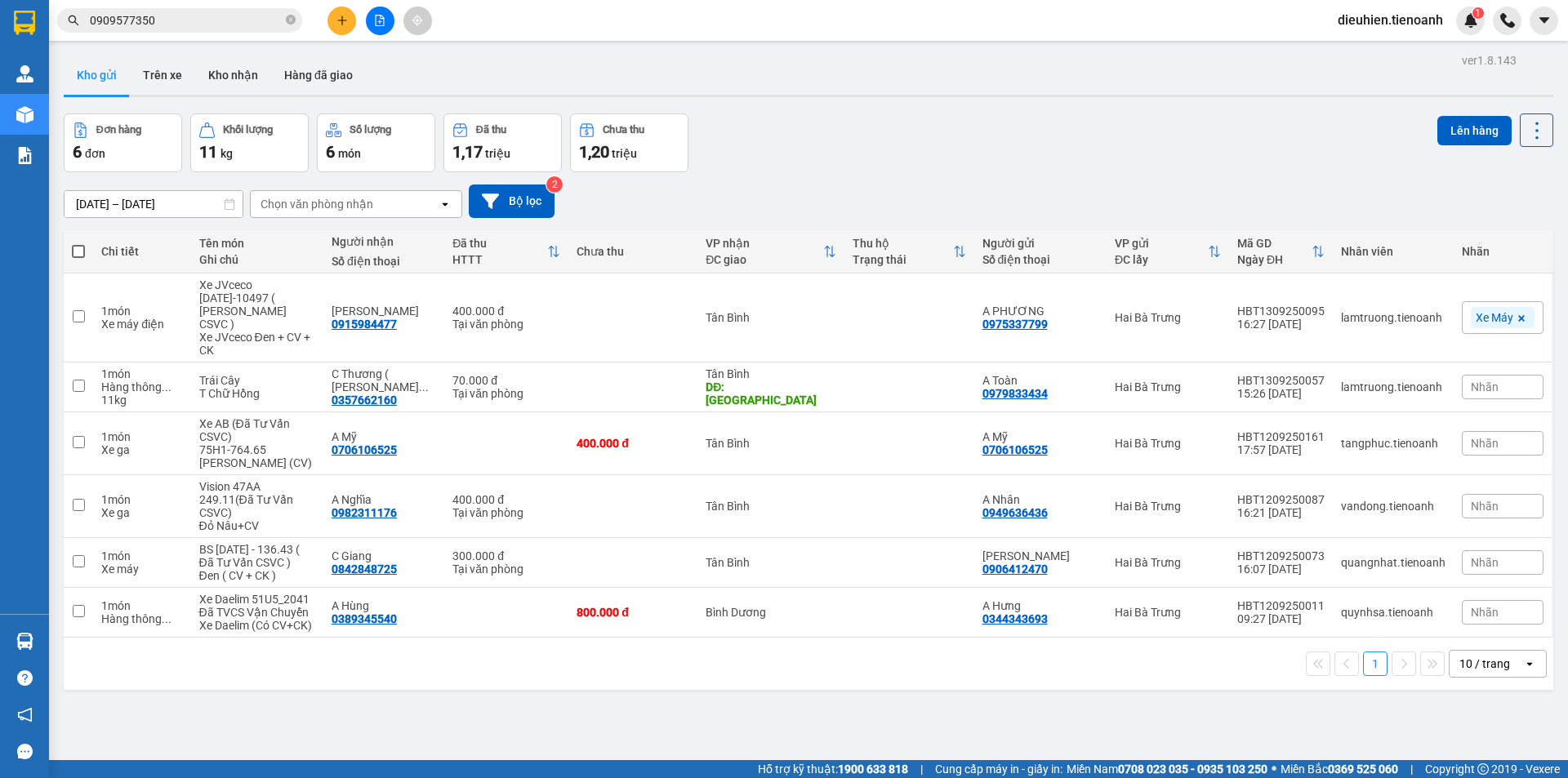
click at [229, 13] on input "0909577350" at bounding box center [186, 20] width 192 height 18
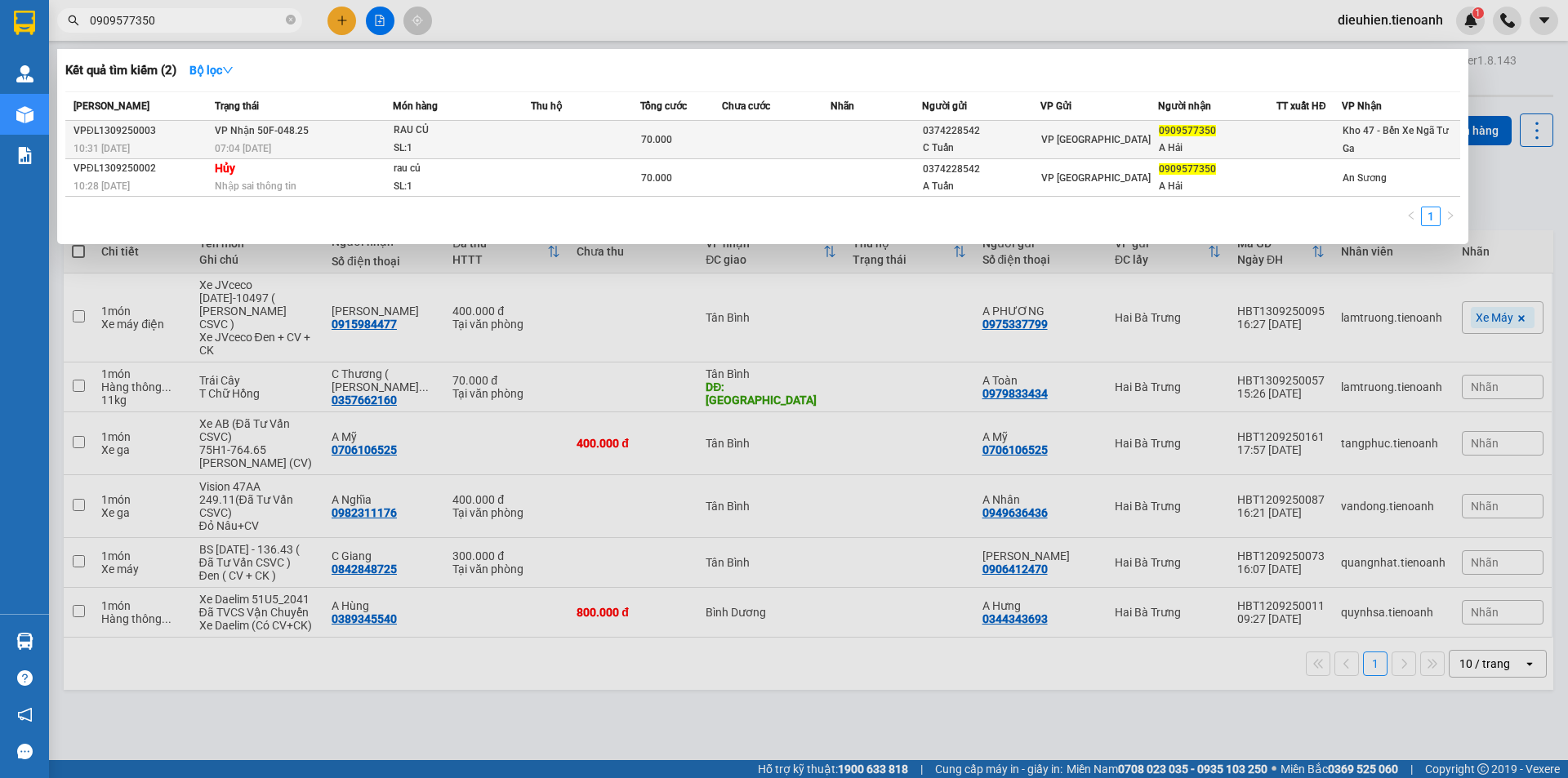
click at [335, 146] on div "07:04 [DATE]" at bounding box center [303, 148] width 177 height 18
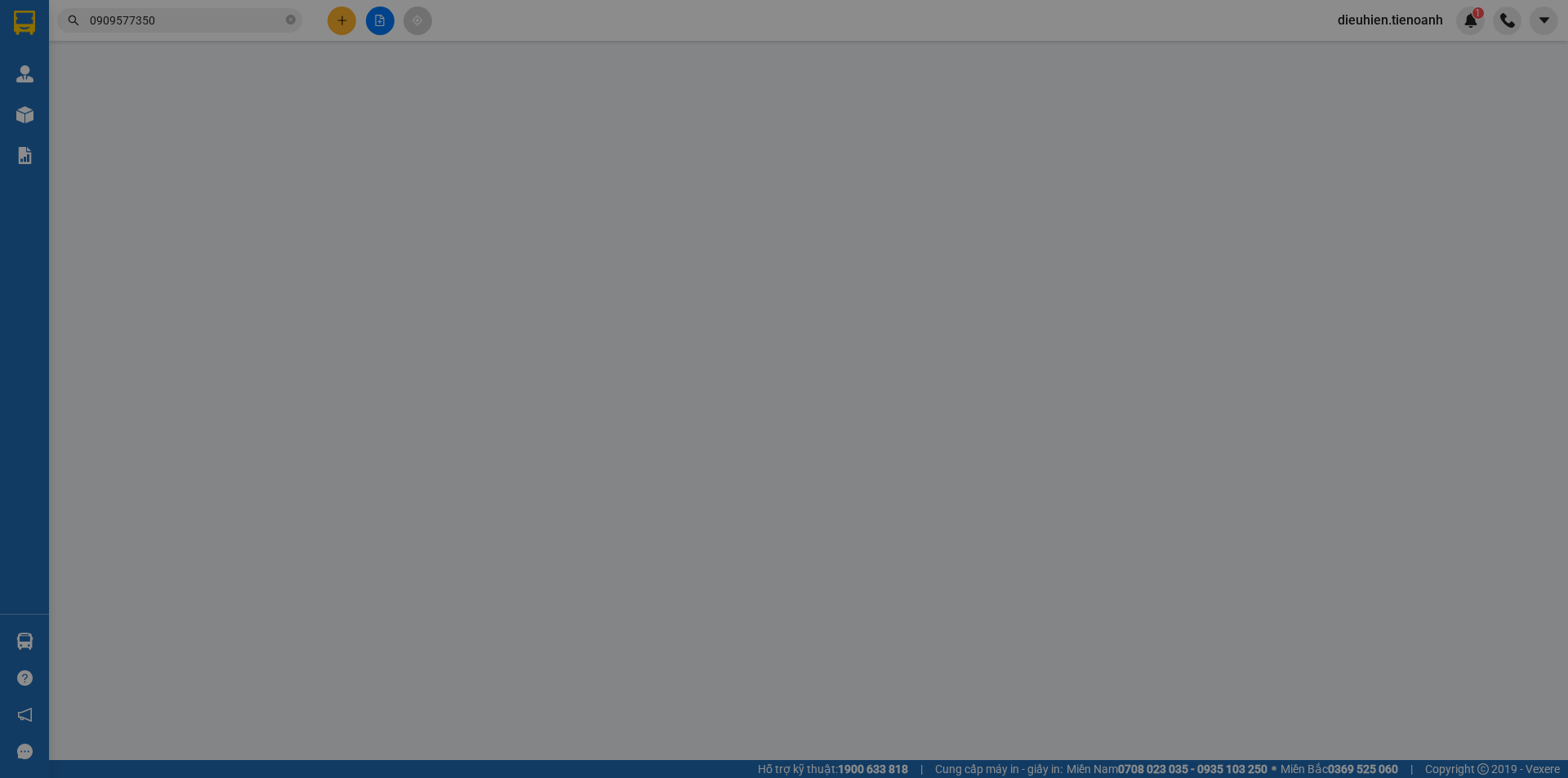
type input "0909577350"
type input "A Hải"
type input "0374228542"
type input "C Tuấn"
type input "70.000"
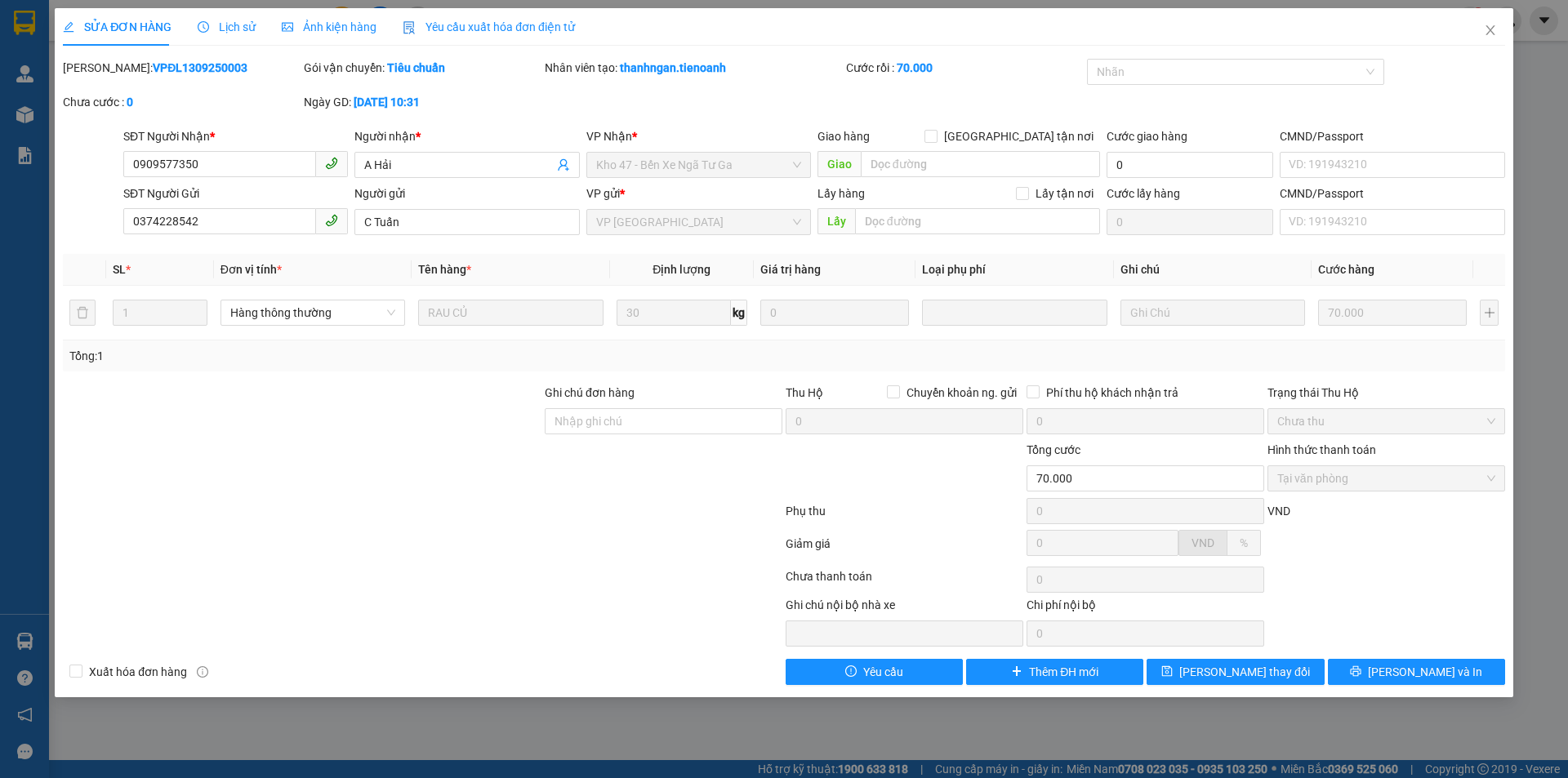
click at [230, 37] on div "Lịch sử" at bounding box center [227, 27] width 58 height 37
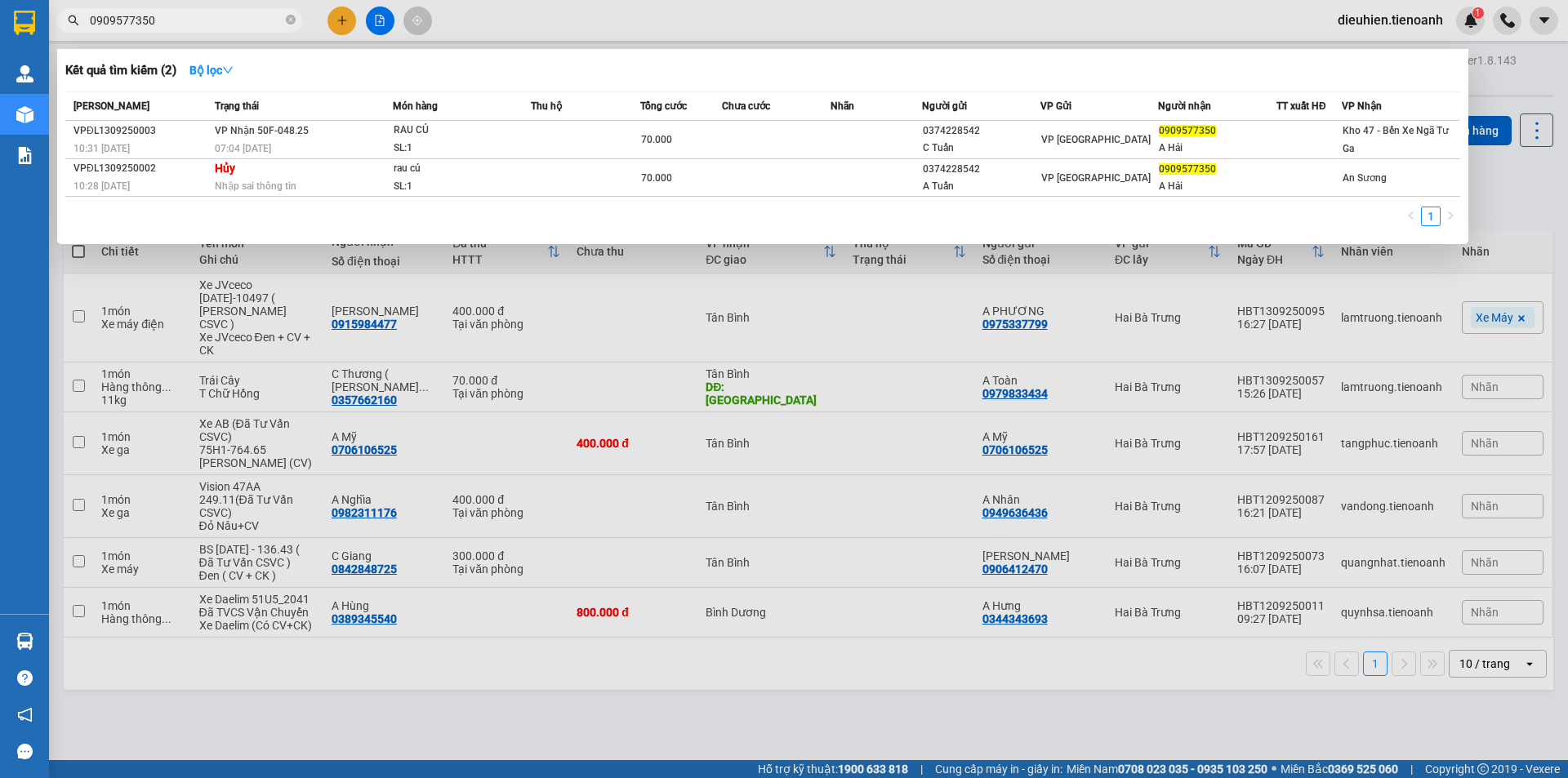
click at [162, 11] on input "0909577350" at bounding box center [186, 20] width 192 height 18
click at [181, 22] on input "0909577350" at bounding box center [186, 20] width 192 height 18
paste input "45702484"
type input "0945702484"
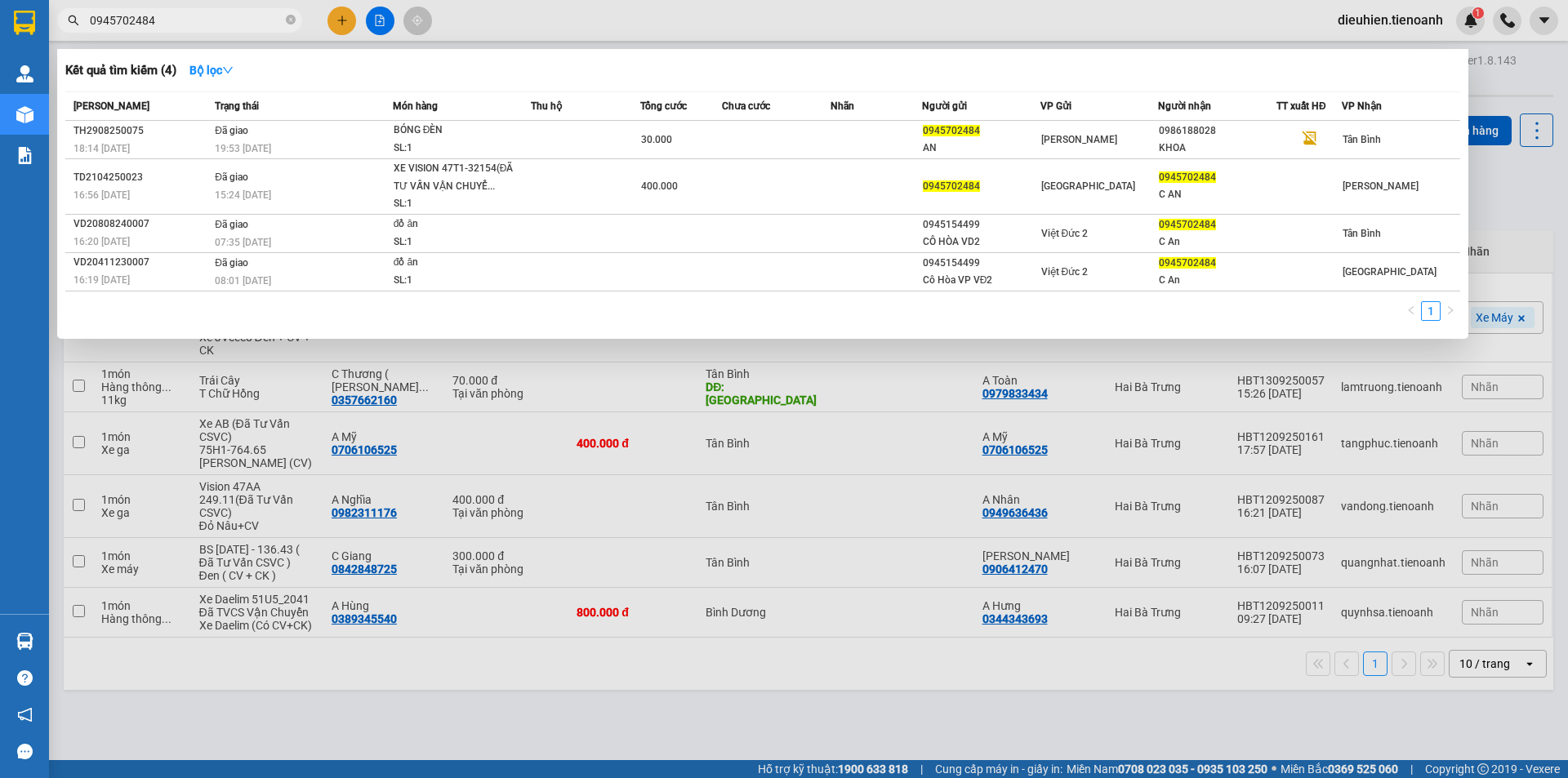
click at [187, 10] on span "0945702484" at bounding box center [180, 20] width 245 height 25
click at [189, 20] on input "0945702484" at bounding box center [186, 20] width 192 height 18
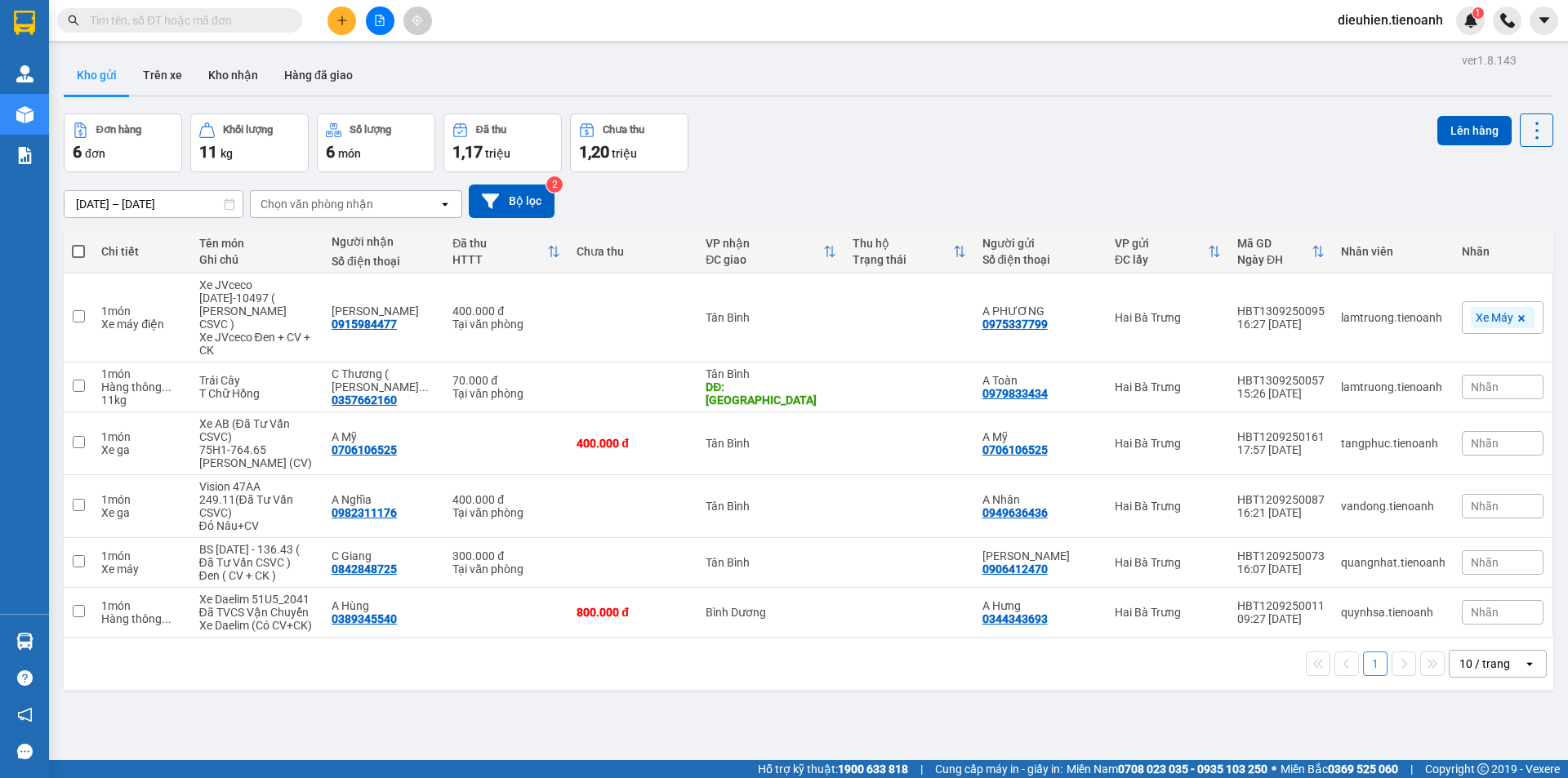
click at [157, 19] on input "text" at bounding box center [186, 20] width 192 height 18
paste input "0945702484"
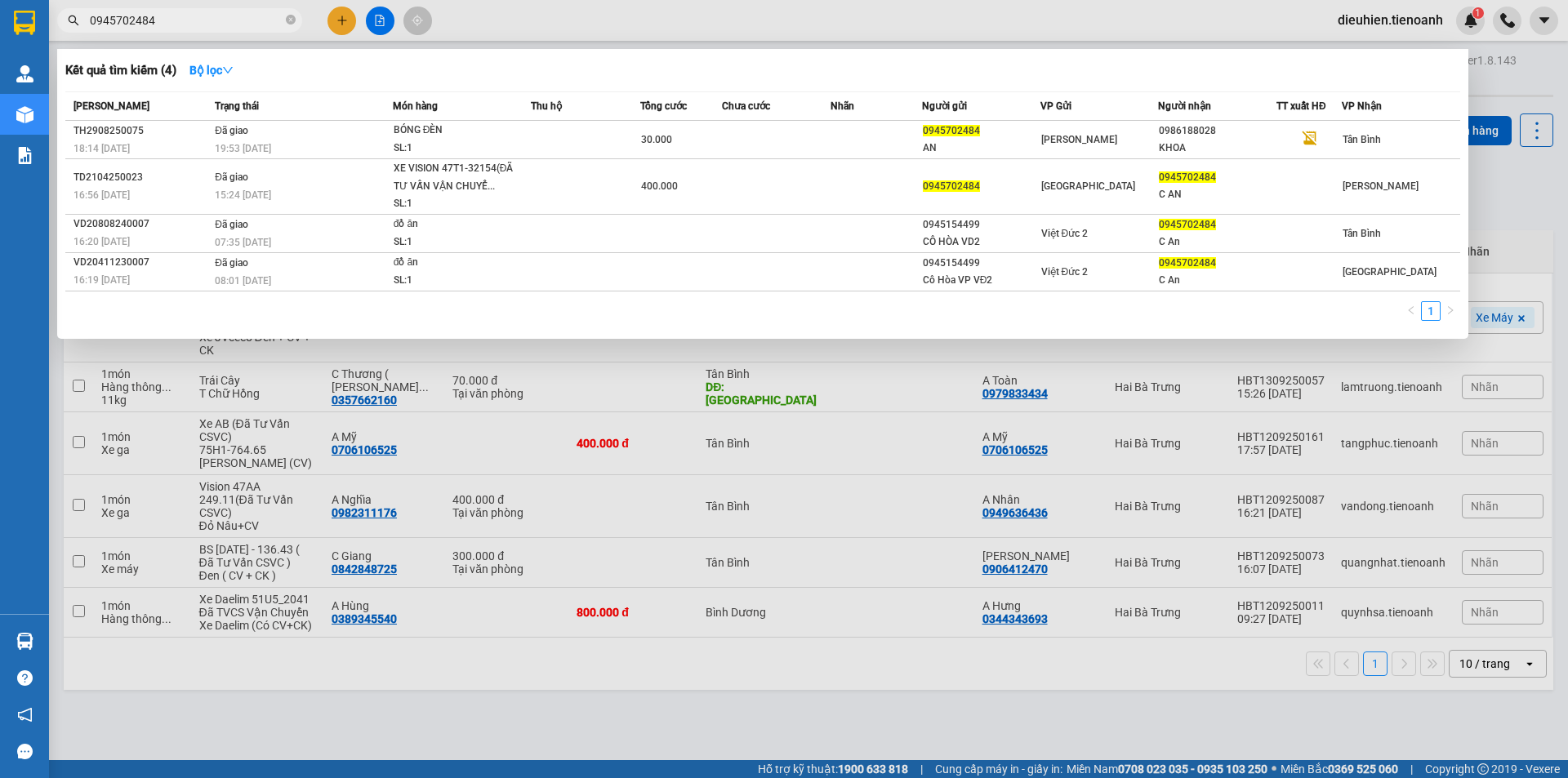
type input "0945702484"
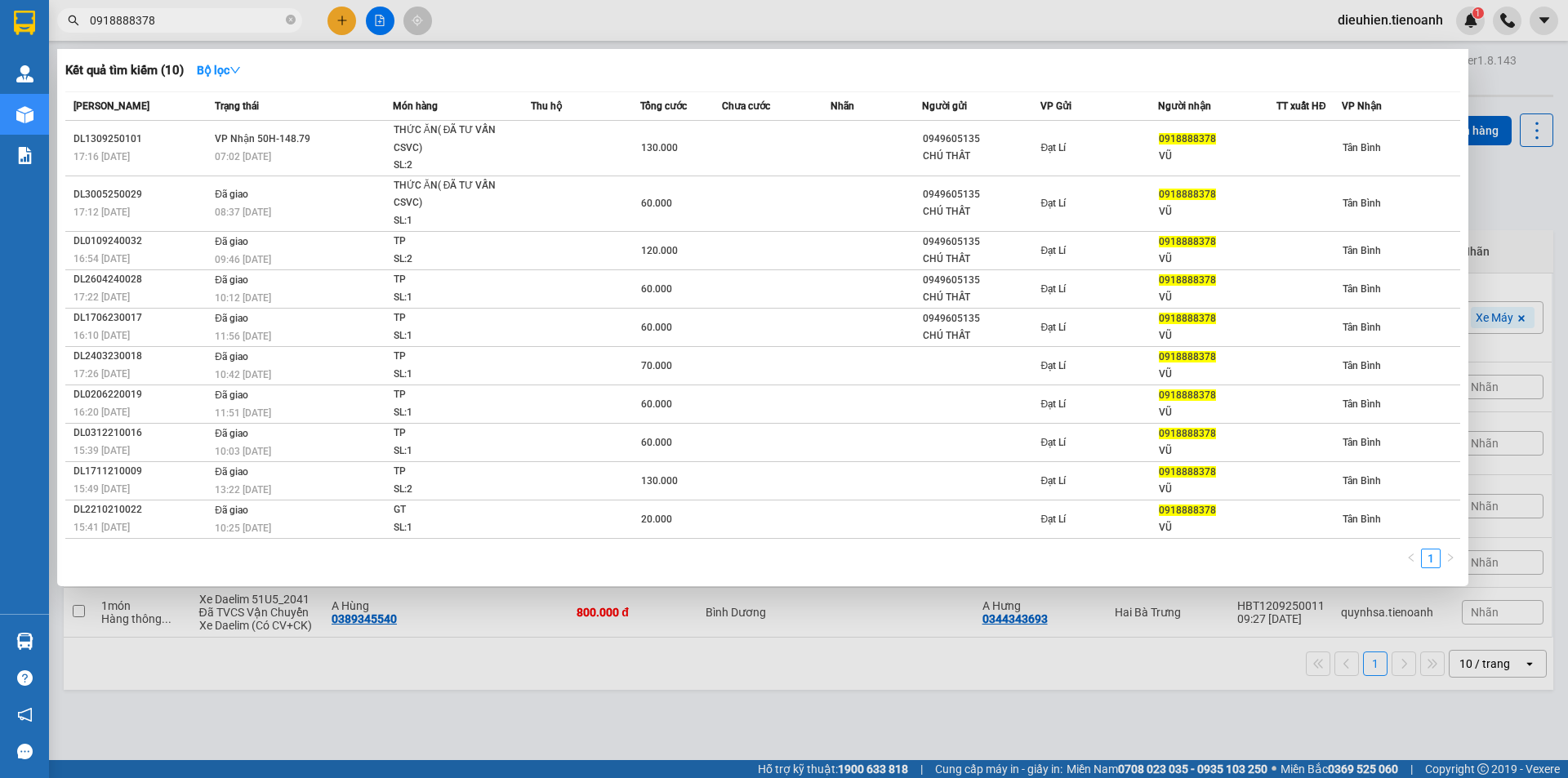
click at [187, 17] on input "0918888378" at bounding box center [186, 20] width 192 height 18
paste input "88078179"
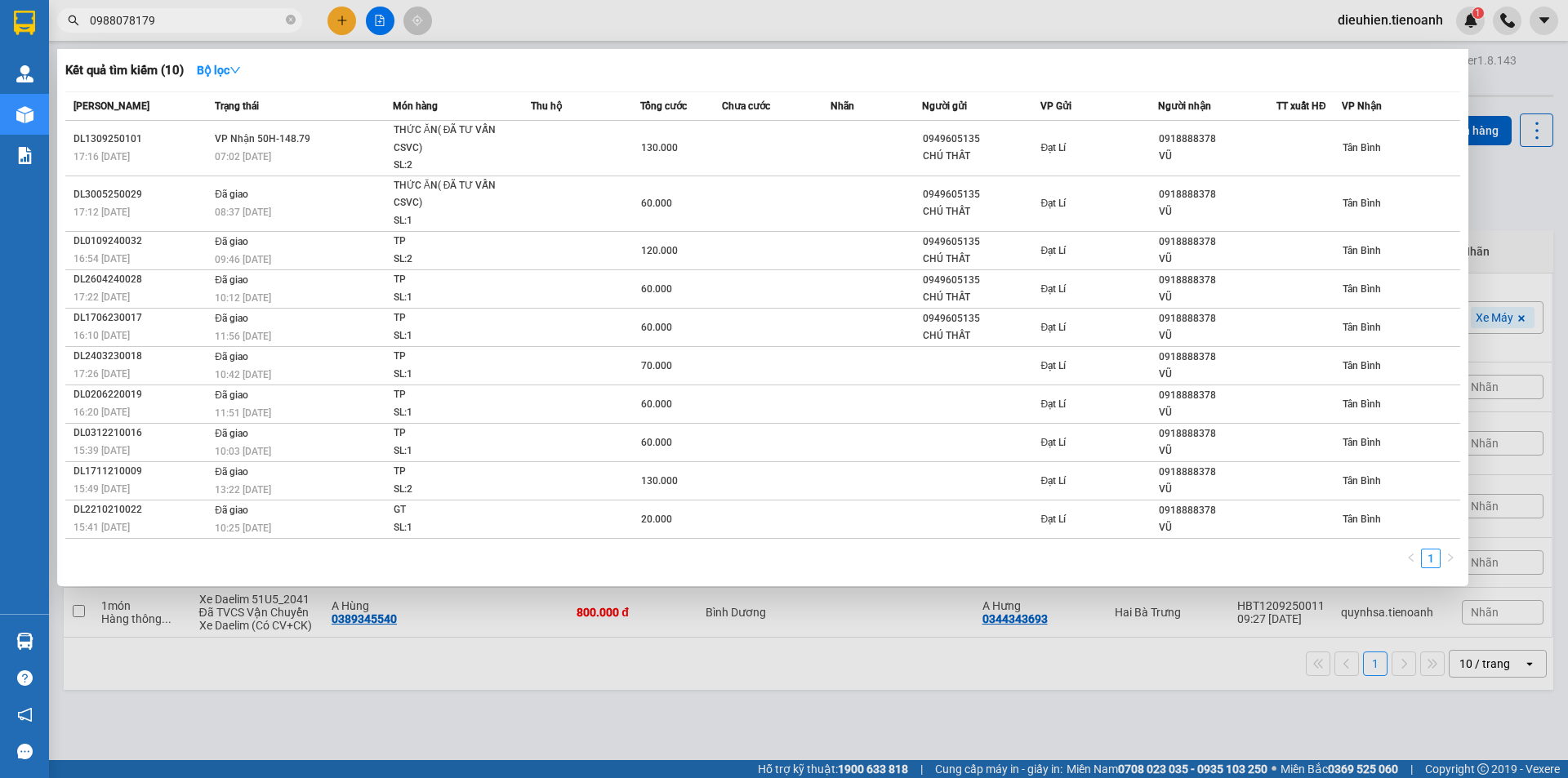
type input "0988078179"
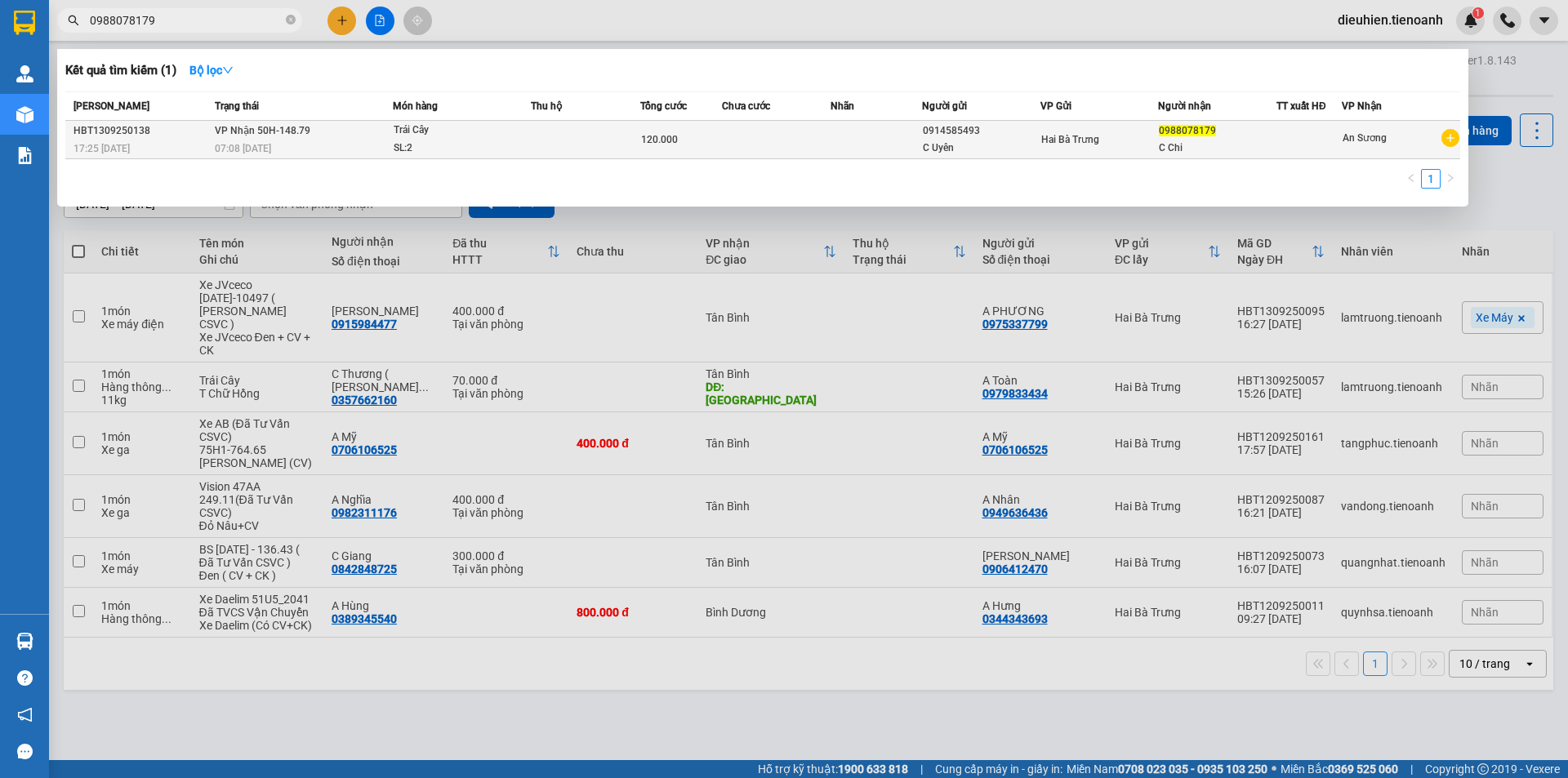
click at [384, 143] on div "07:08 [DATE]" at bounding box center [303, 148] width 177 height 18
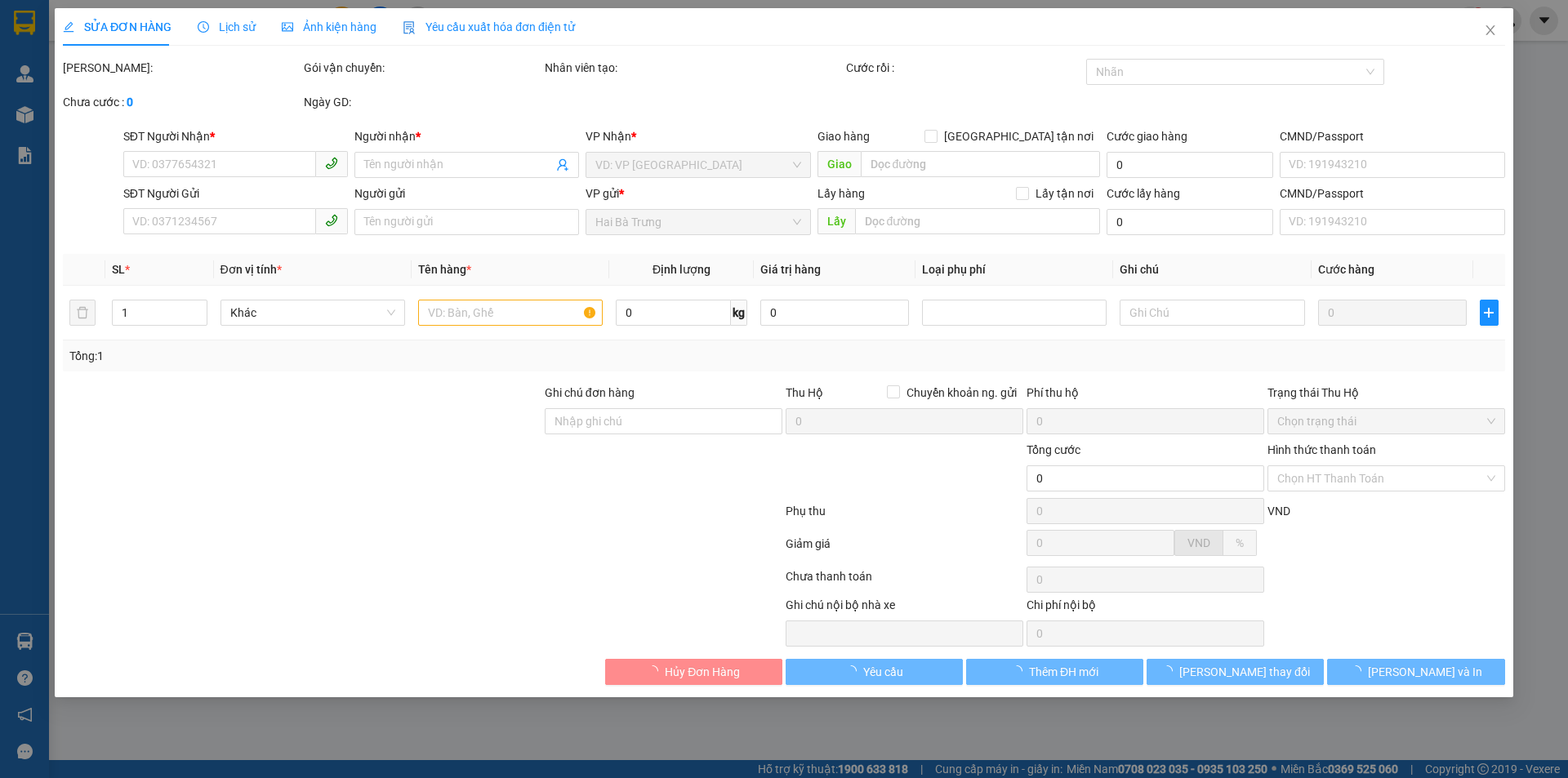
type input "0988078179"
type input "C Chi"
type input "0914585493"
type input "C Uyên"
type input "120.000"
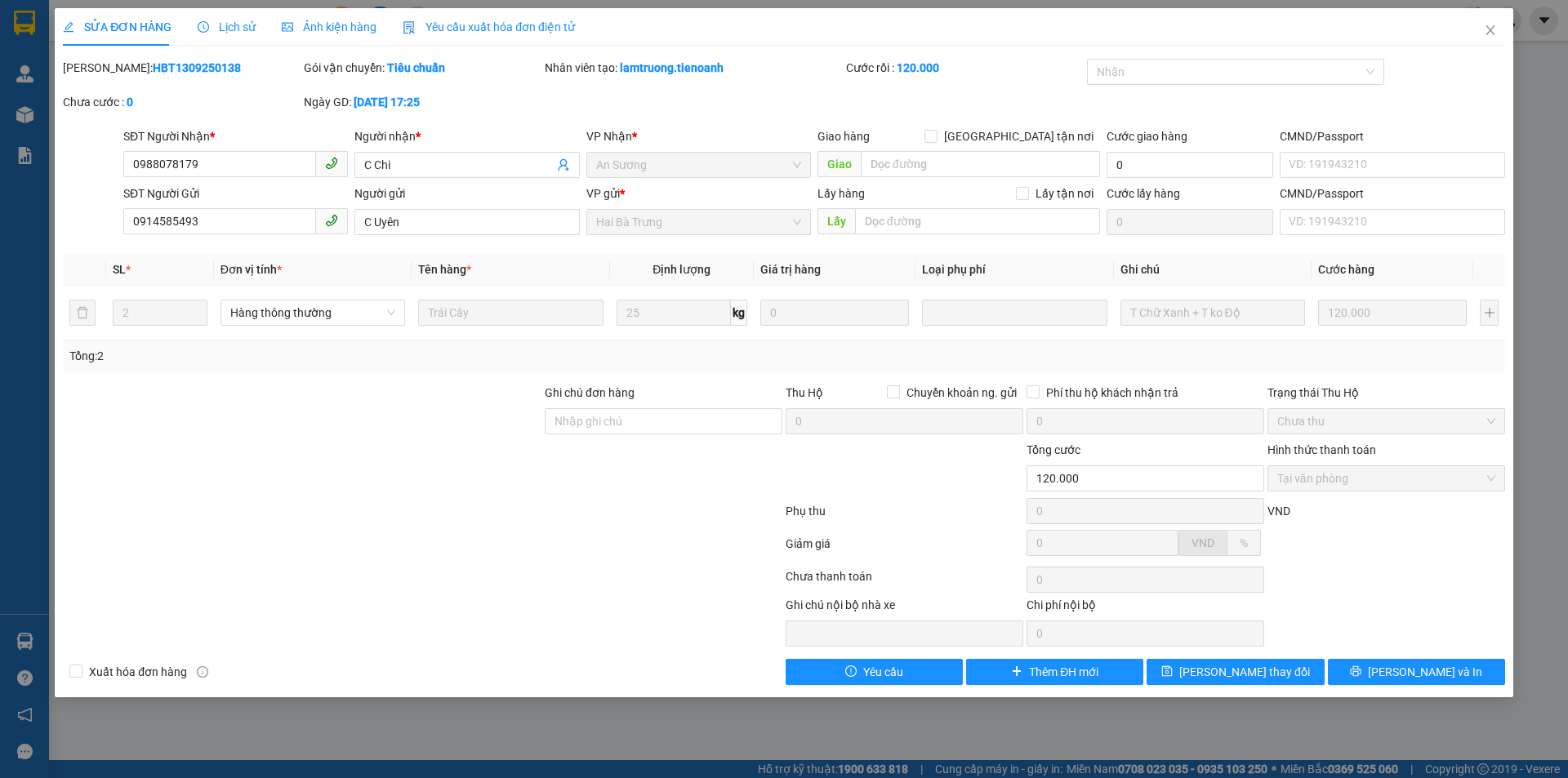
click at [237, 37] on div "Lịch sử" at bounding box center [227, 27] width 58 height 37
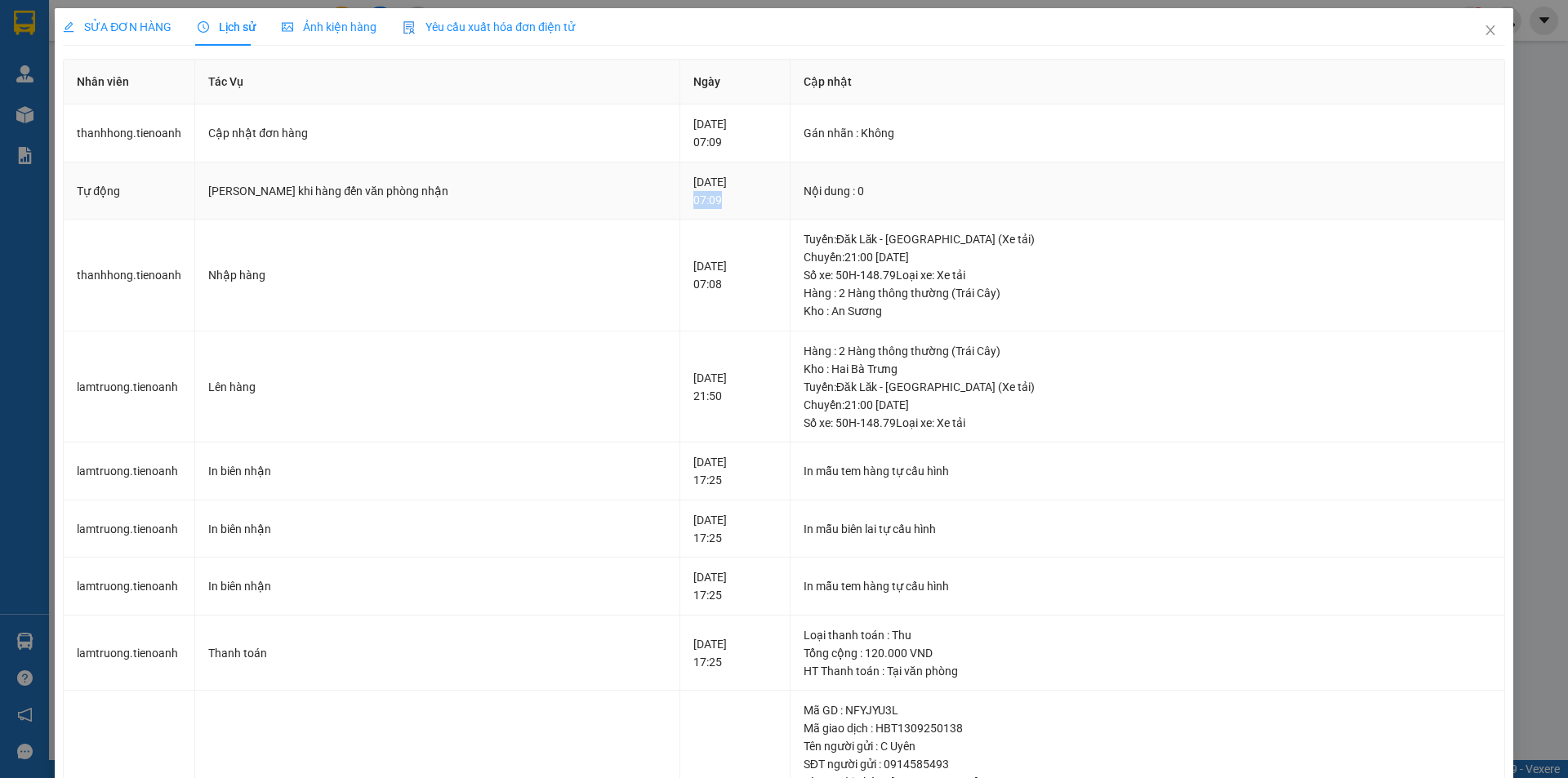
drag, startPoint x: 619, startPoint y: 192, endPoint x: 683, endPoint y: 209, distance: 66.2
click at [683, 209] on td "[DATE] 07:09" at bounding box center [735, 192] width 110 height 58
click at [693, 189] on div "[DATE] 07:09" at bounding box center [735, 191] width 83 height 36
drag, startPoint x: 619, startPoint y: 184, endPoint x: 670, endPoint y: 214, distance: 59.2
click at [681, 214] on td "[DATE] 07:09" at bounding box center [735, 192] width 110 height 58
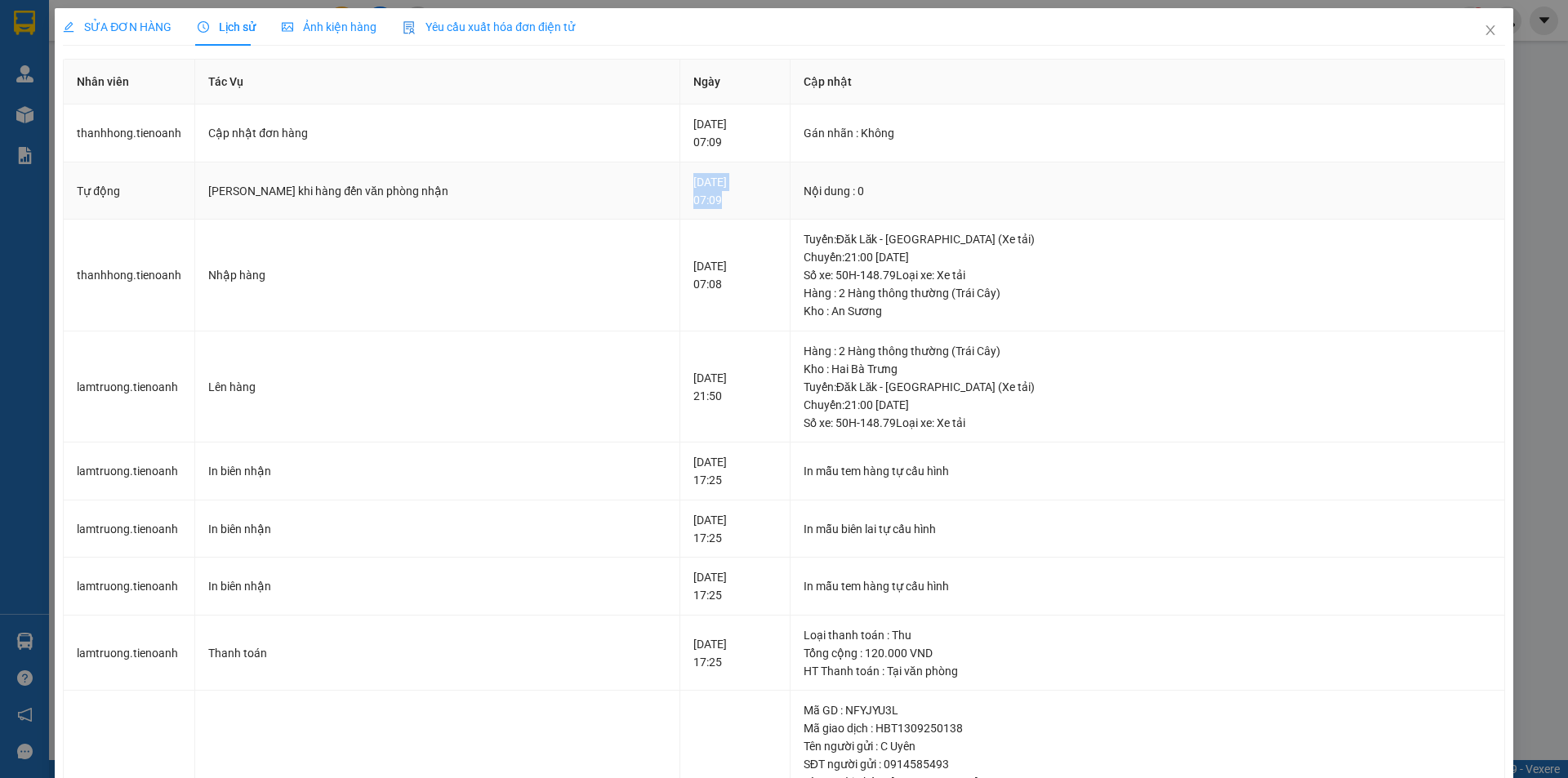
copy div "[DATE] 07:09"
click at [1485, 28] on icon "close" at bounding box center [1490, 31] width 9 height 10
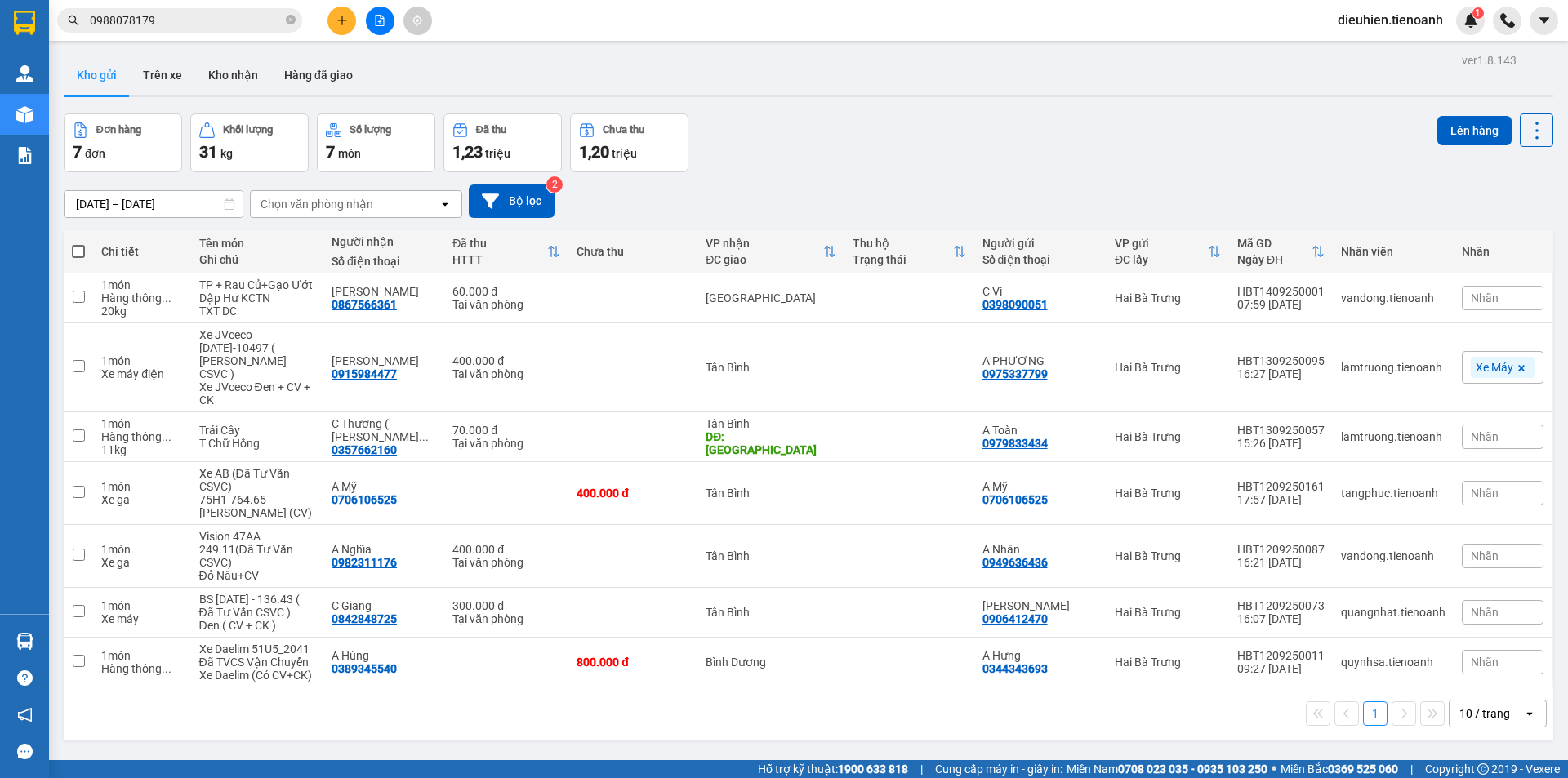
click at [189, 18] on input "0988078179" at bounding box center [186, 20] width 192 height 18
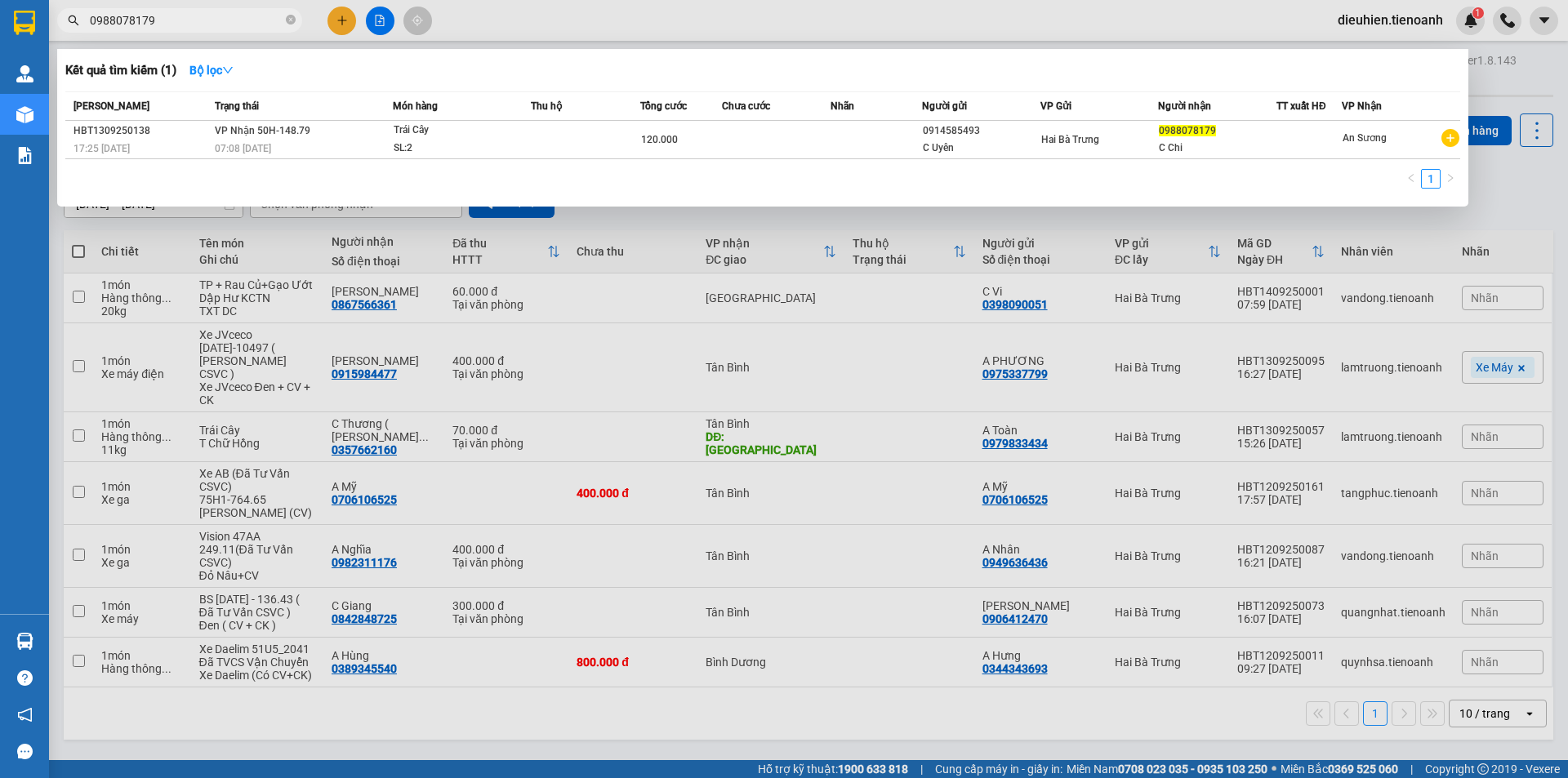
click at [189, 18] on input "0988078179" at bounding box center [186, 20] width 192 height 18
paste input "18636581"
type input "0918636581"
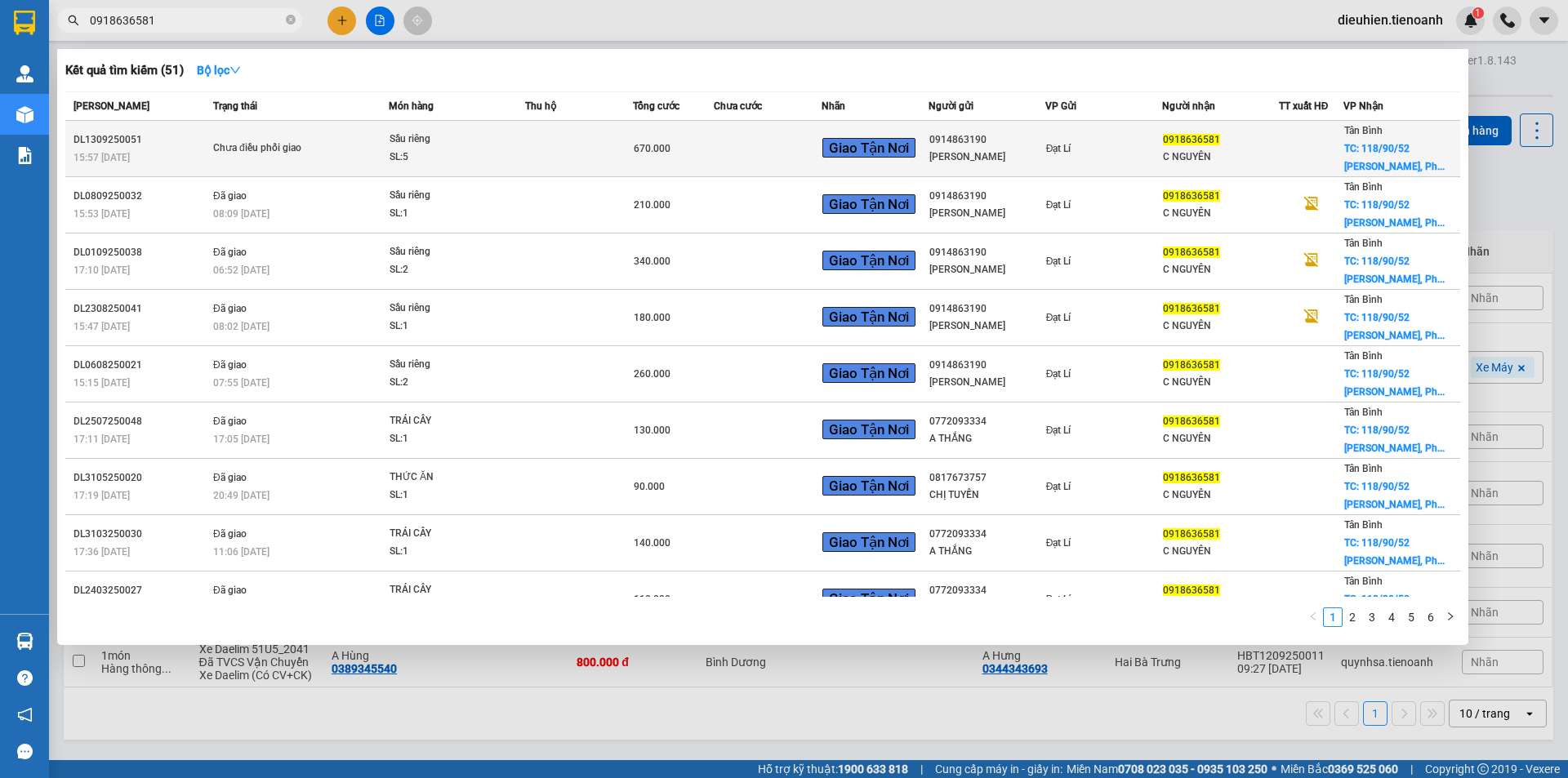
click at [427, 169] on td "Sầu riêng SL: 5" at bounding box center [457, 149] width 136 height 56
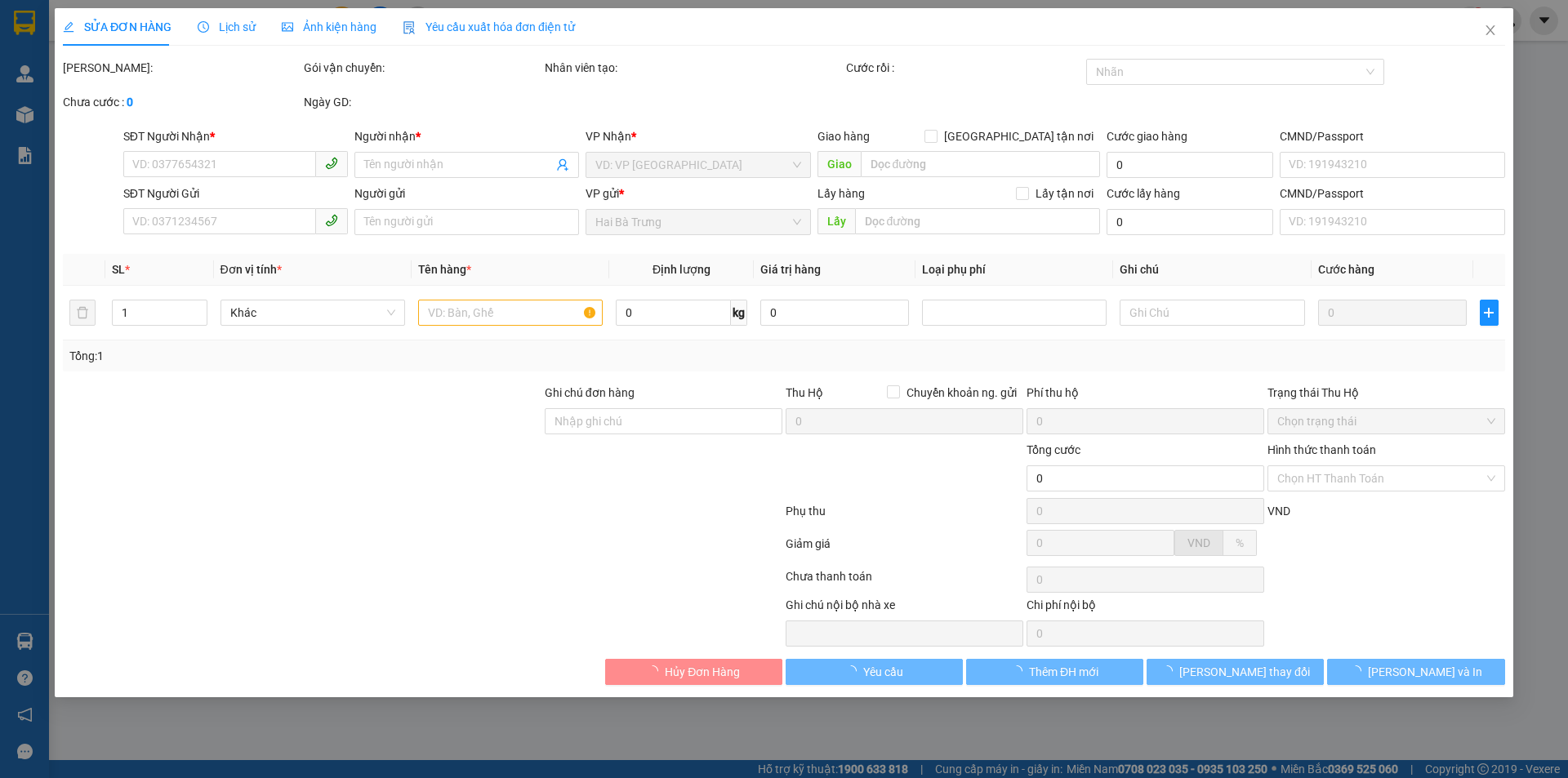
type input "0918636581"
type input "C NGUYÊN"
checkbox input "true"
type input "[STREET_ADDRESS][PERSON_NAME]"
type input "0914863190"
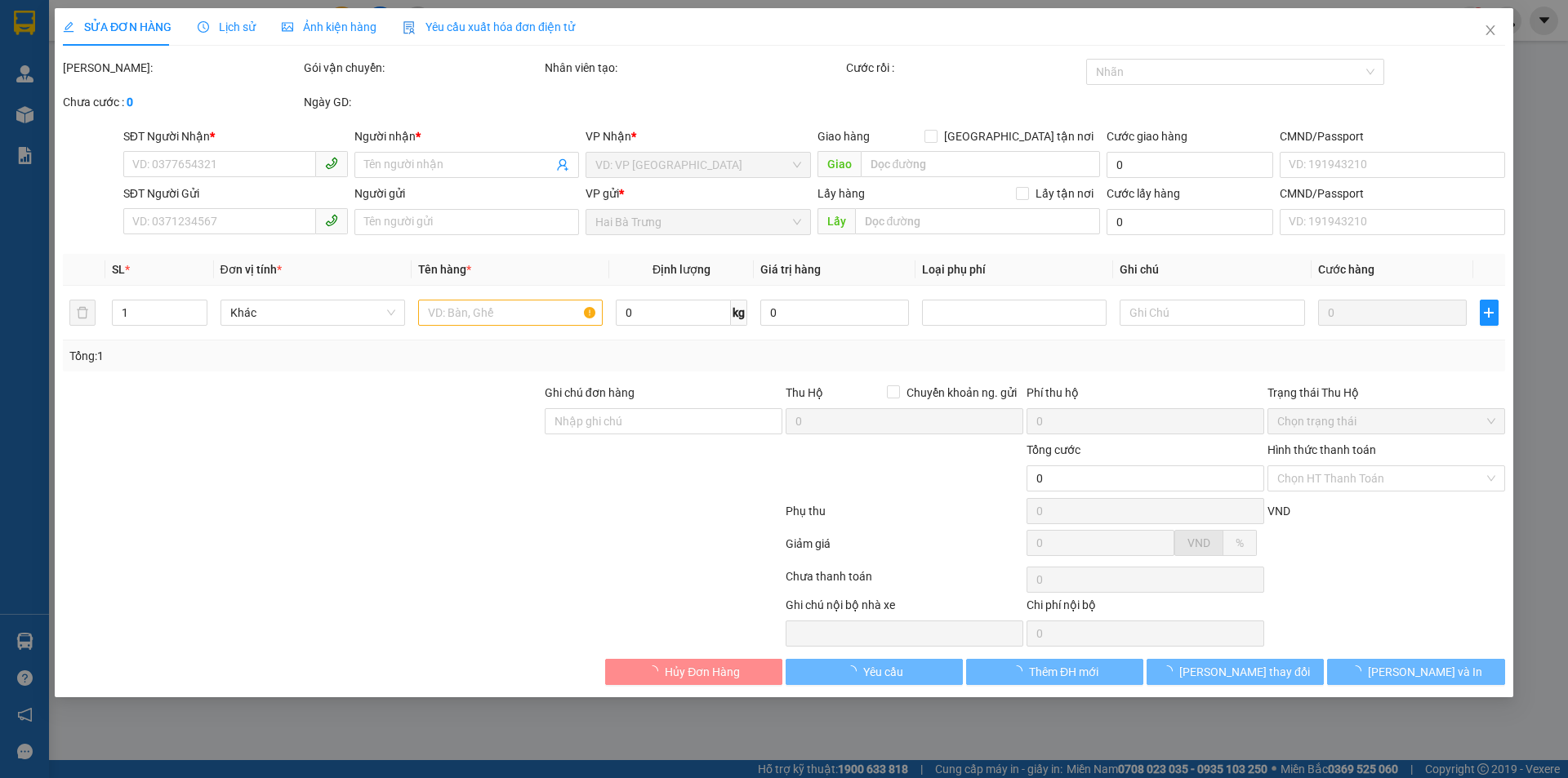
type input "[PERSON_NAME]"
type input "KNM"
type input "670.000"
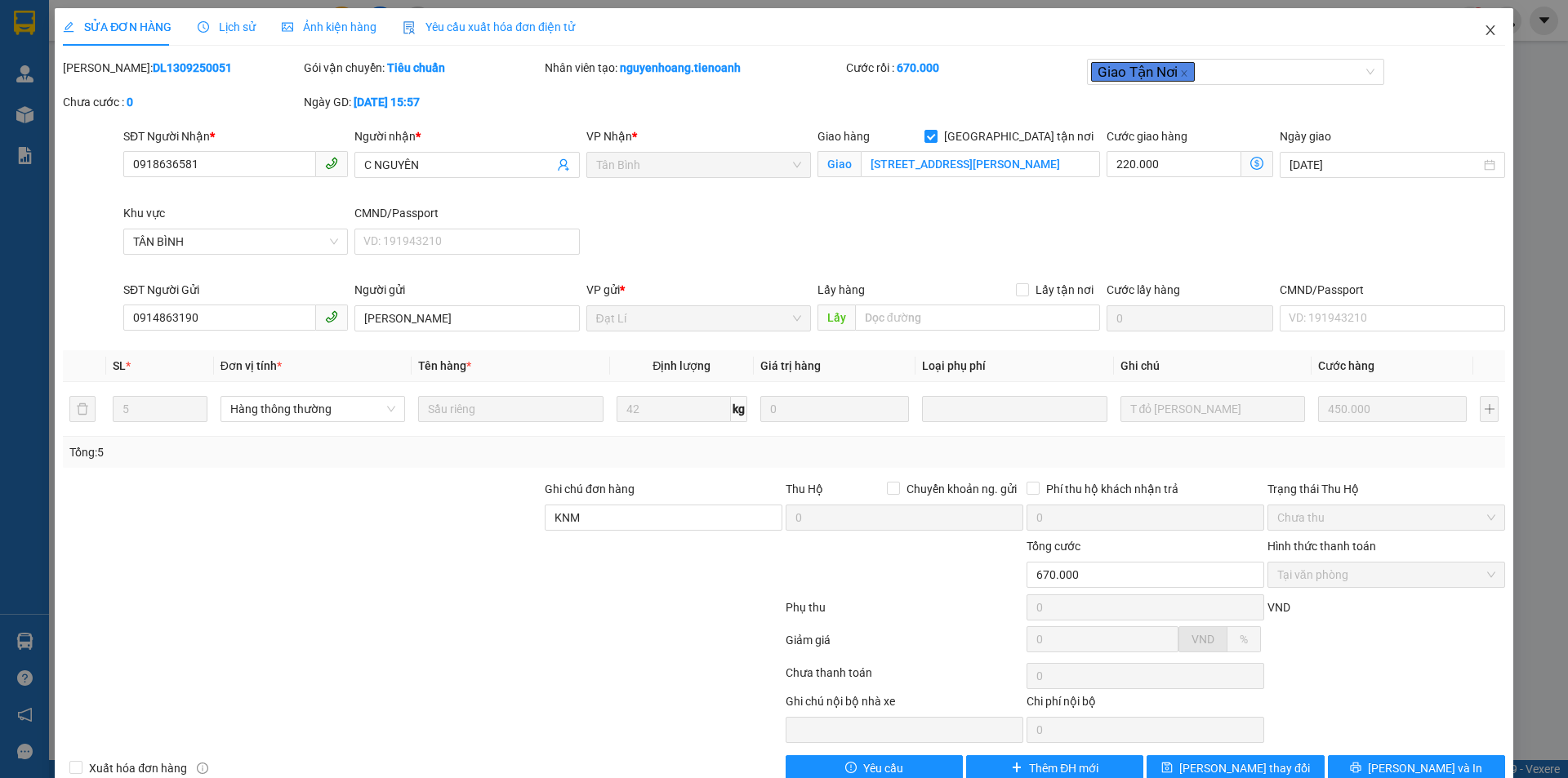
click at [1478, 24] on span "Close" at bounding box center [1490, 31] width 46 height 46
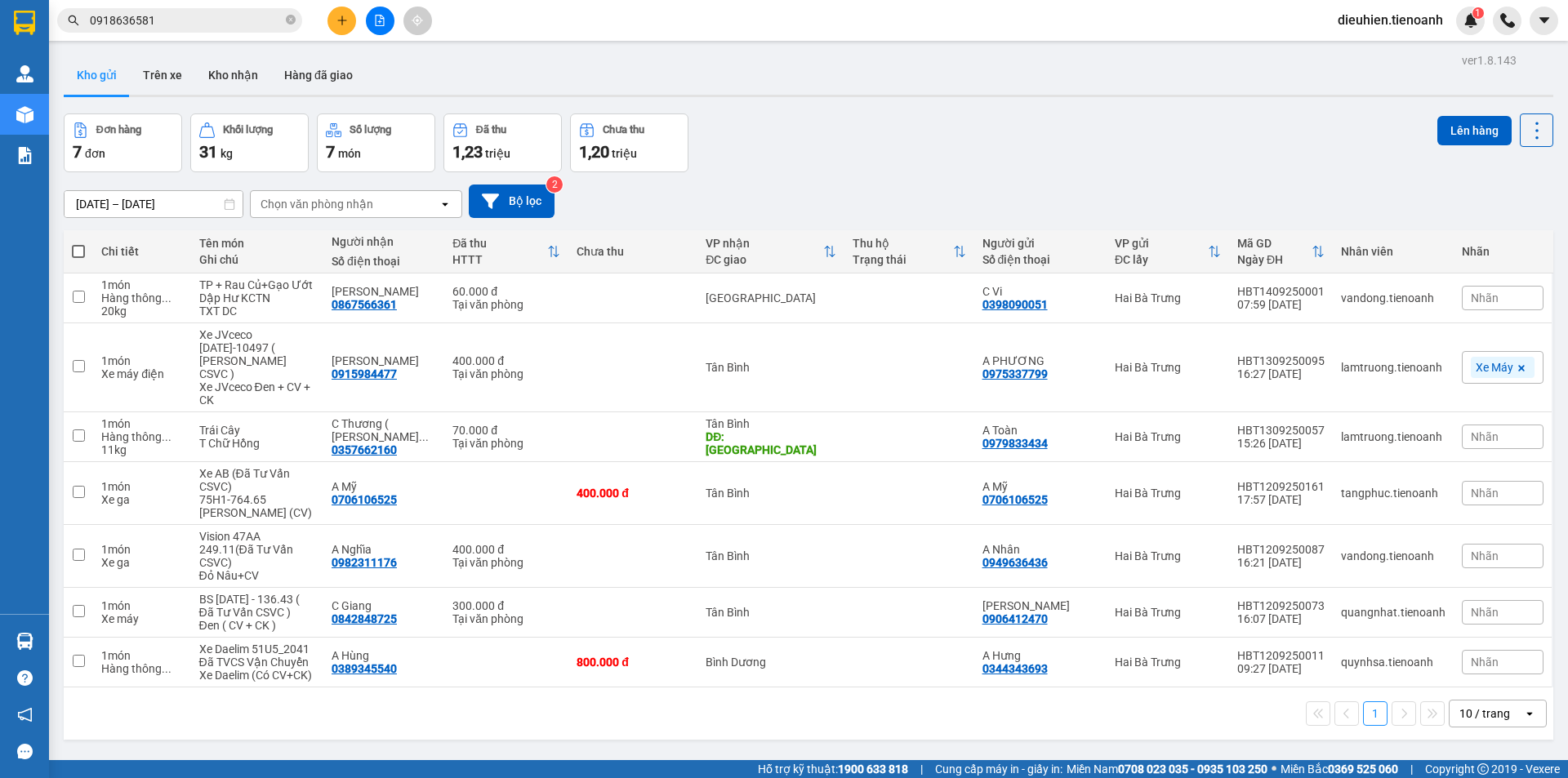
click at [203, 26] on input "0918636581" at bounding box center [186, 20] width 192 height 18
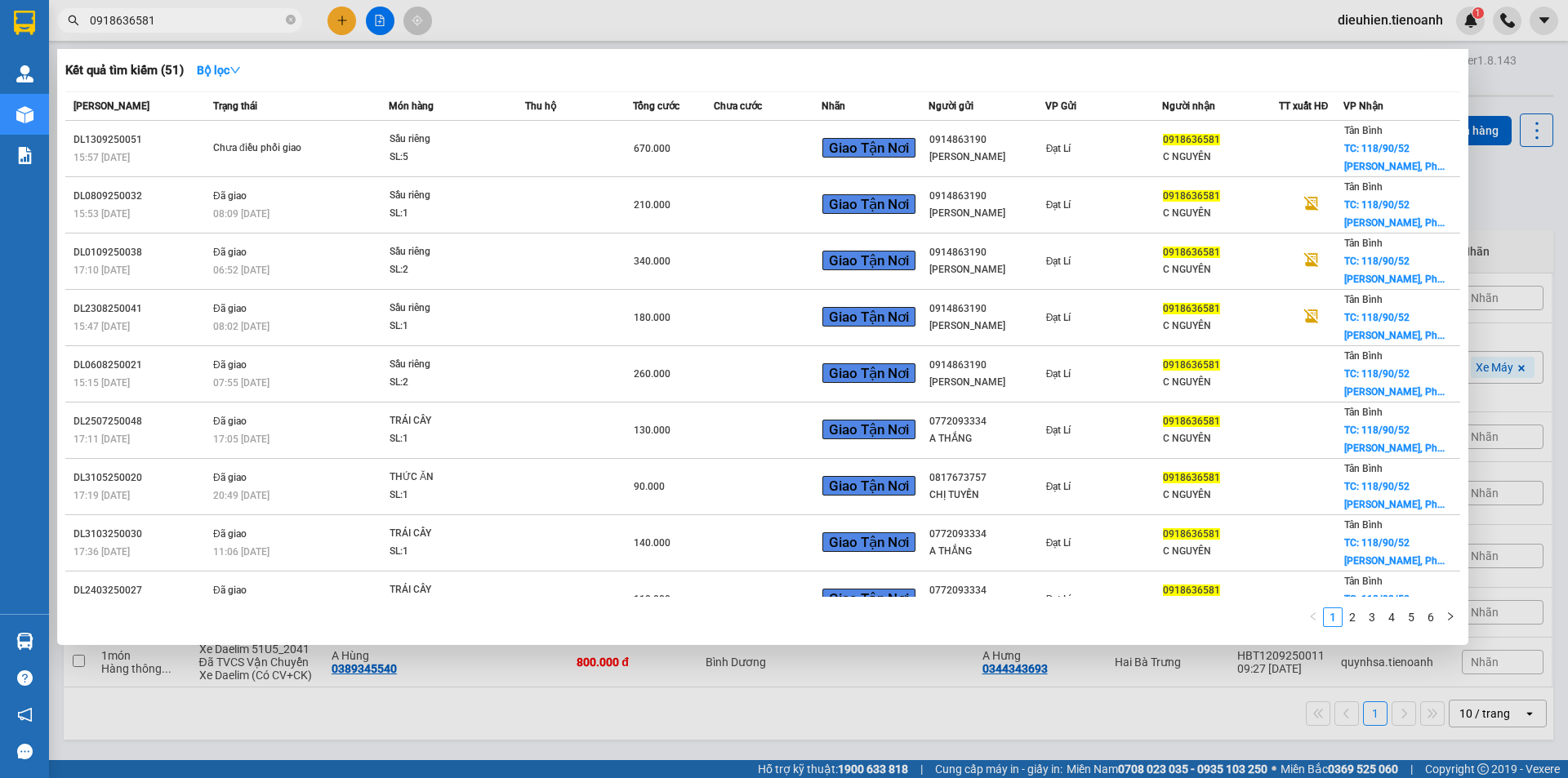
click at [203, 26] on input "0918636581" at bounding box center [186, 20] width 192 height 18
paste input "382759795"
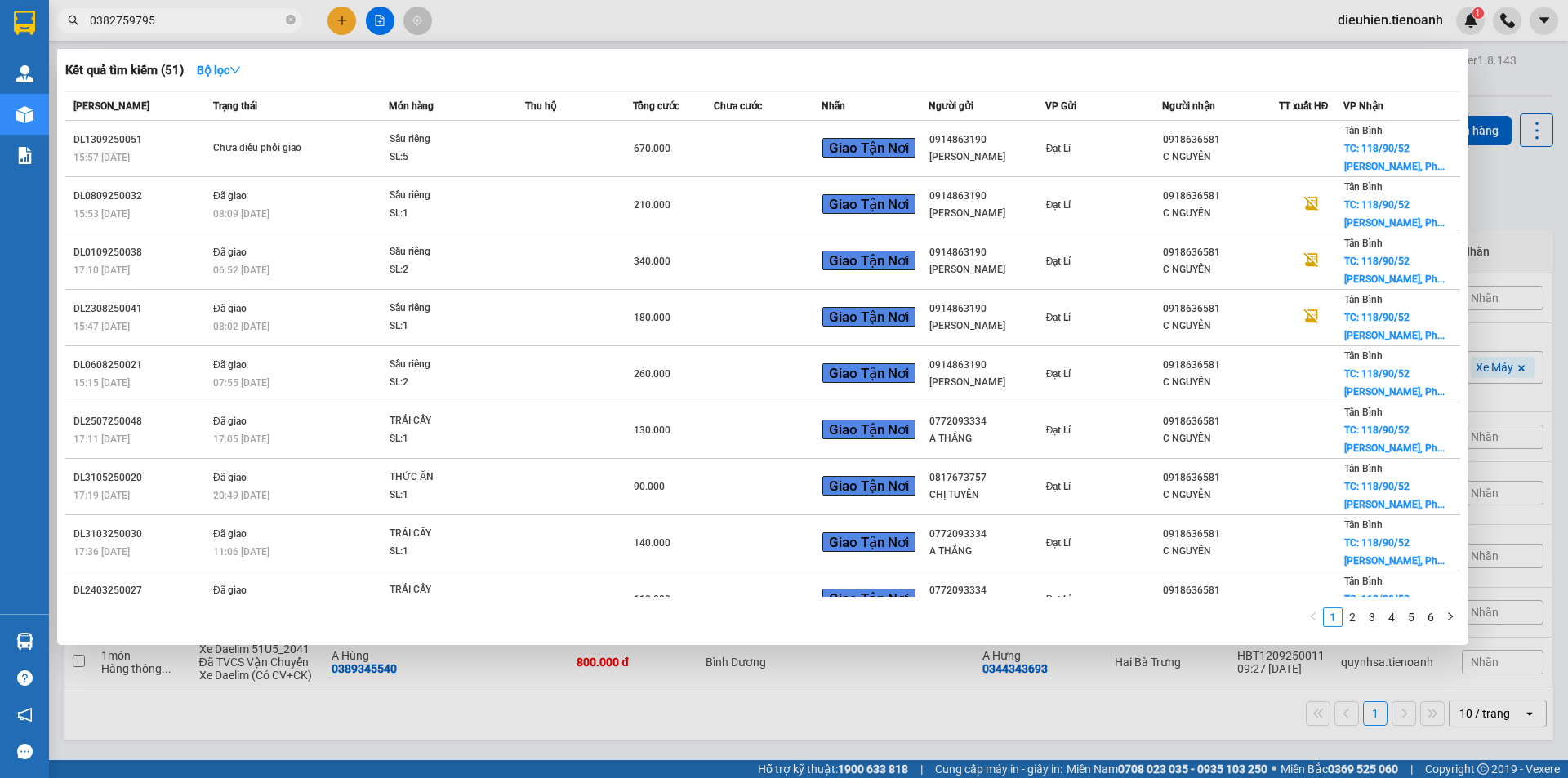
type input "0382759795"
